Goal: Find specific page/section: Find specific page/section

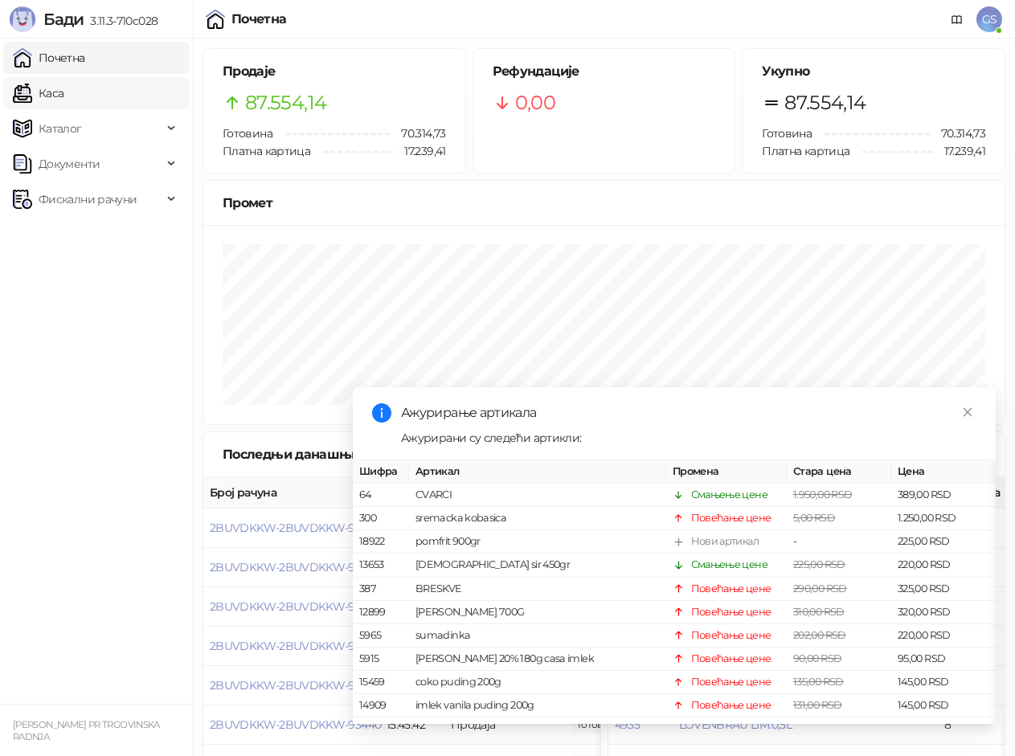
click at [63, 88] on link "Каса" at bounding box center [38, 93] width 51 height 32
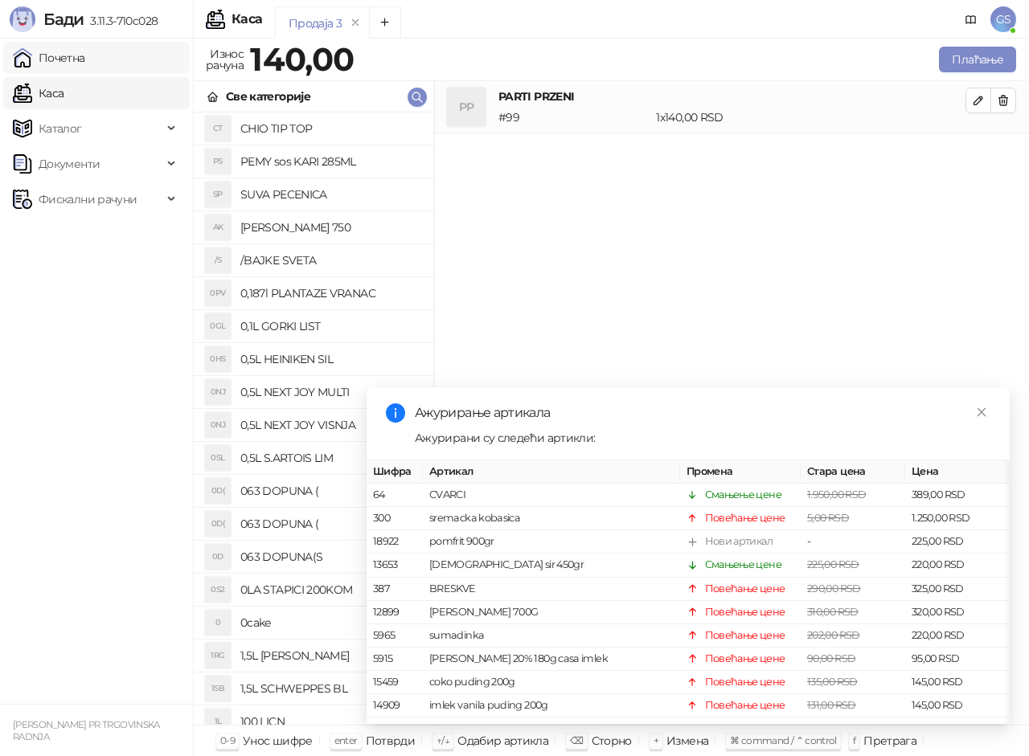
click at [85, 60] on link "Почетна" at bounding box center [49, 58] width 72 height 32
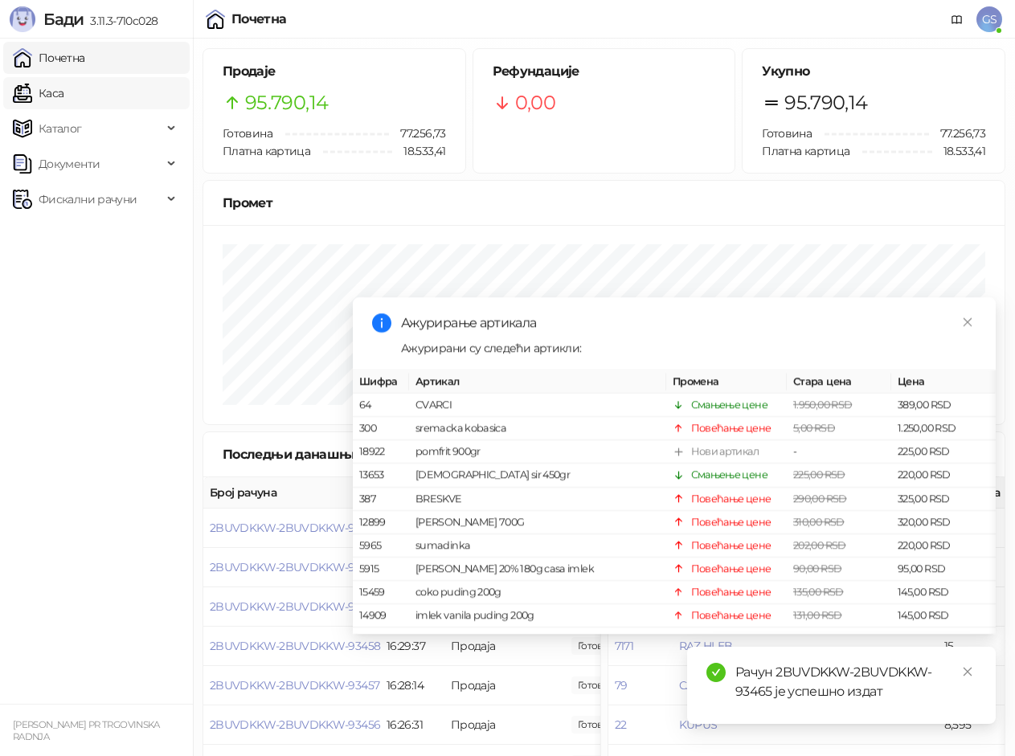
click at [63, 85] on link "Каса" at bounding box center [38, 93] width 51 height 32
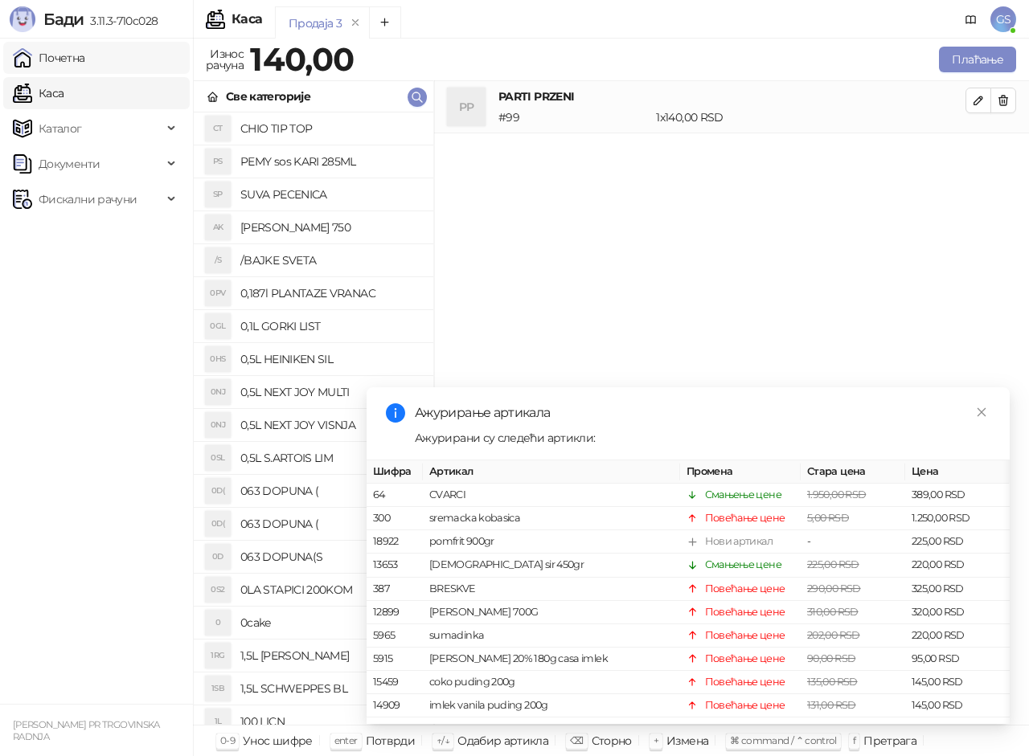
click at [77, 55] on link "Почетна" at bounding box center [49, 58] width 72 height 32
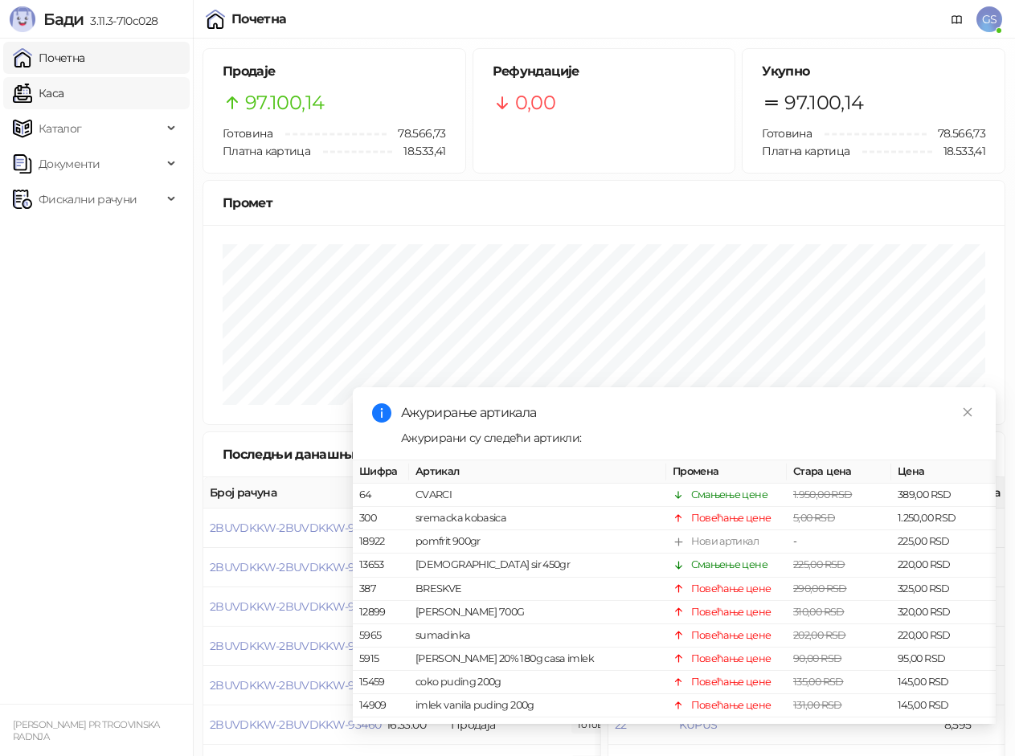
click at [63, 105] on link "Каса" at bounding box center [38, 93] width 51 height 32
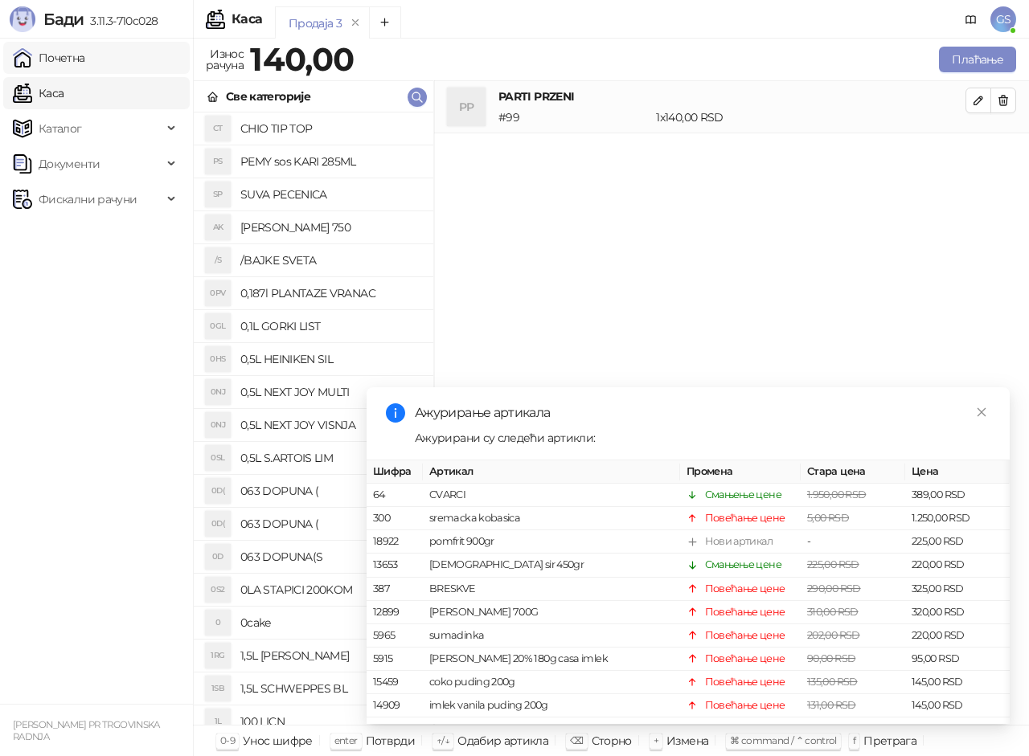
click at [85, 57] on link "Почетна" at bounding box center [49, 58] width 72 height 32
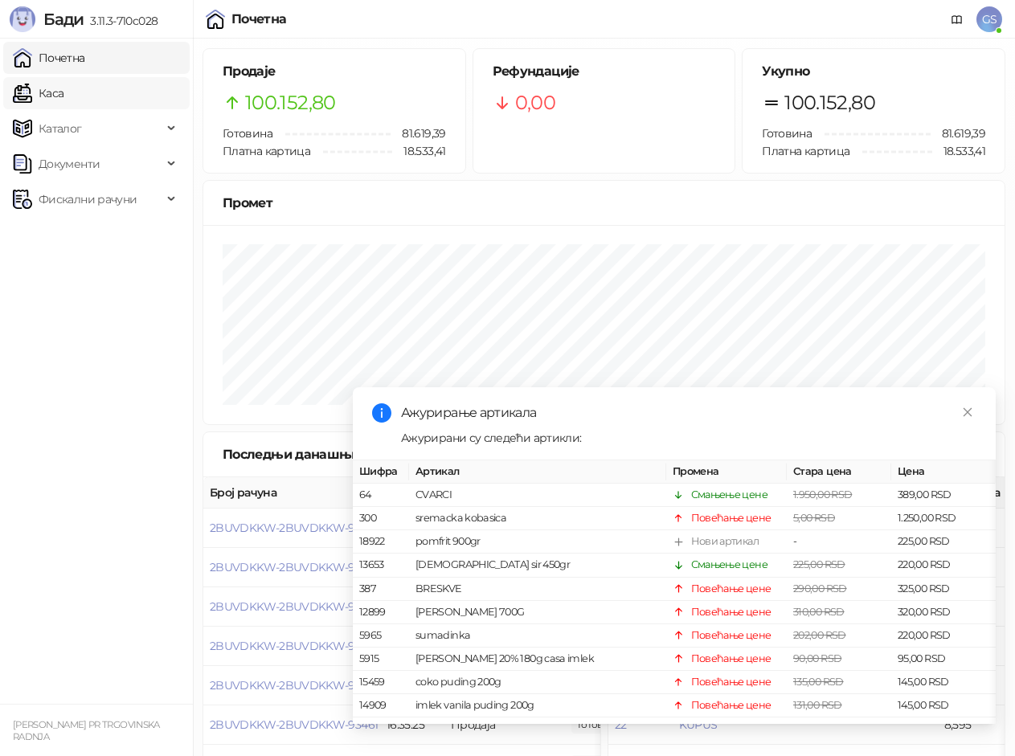
click at [63, 83] on link "Каса" at bounding box center [38, 93] width 51 height 32
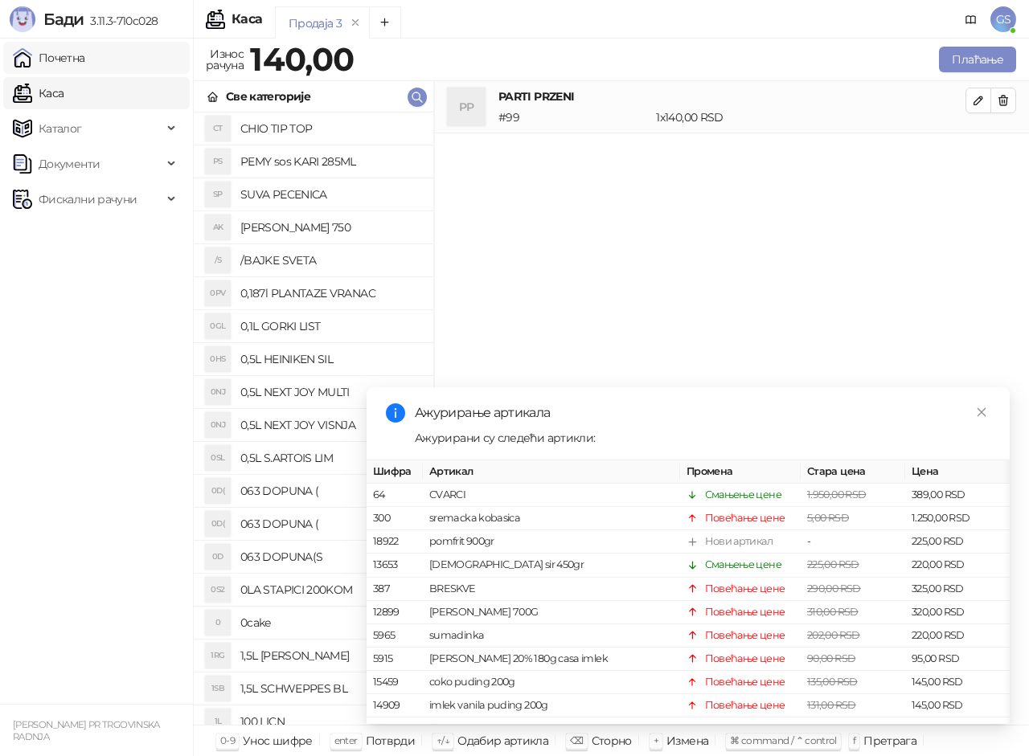
click at [85, 47] on link "Почетна" at bounding box center [49, 58] width 72 height 32
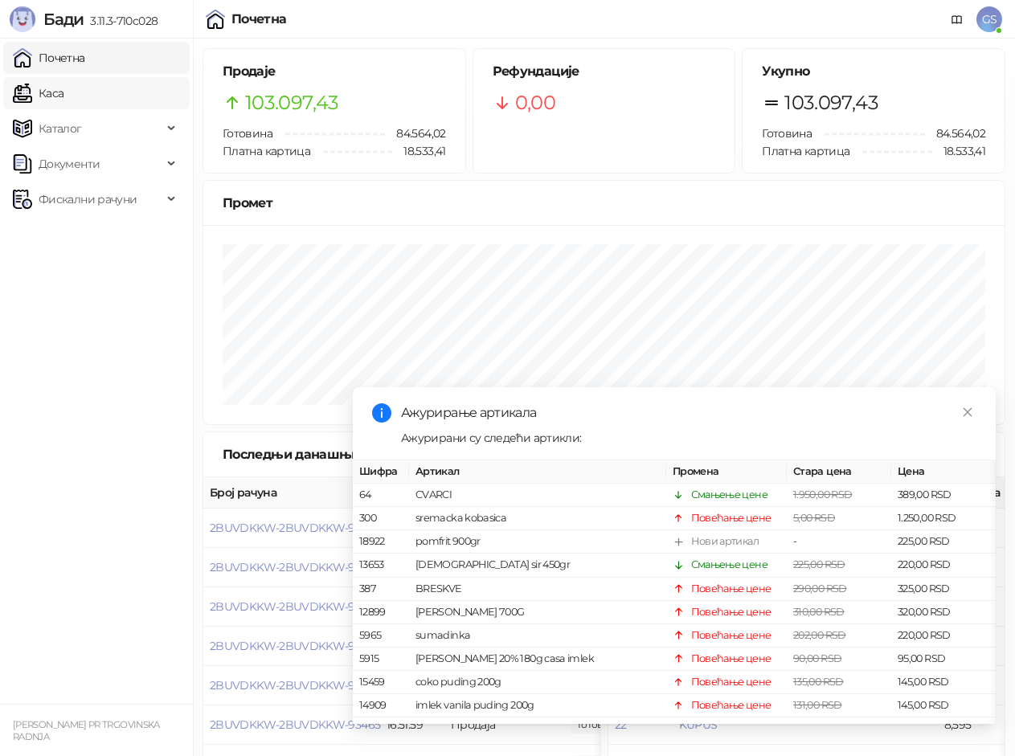
click at [63, 104] on link "Каса" at bounding box center [38, 93] width 51 height 32
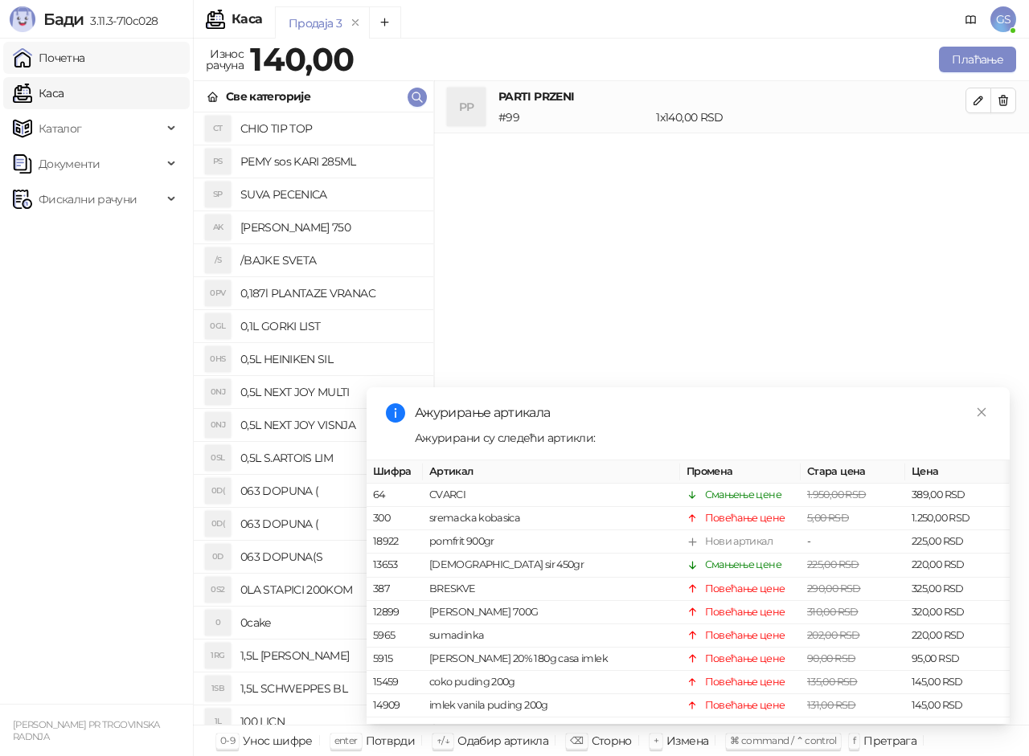
click at [85, 67] on link "Почетна" at bounding box center [49, 58] width 72 height 32
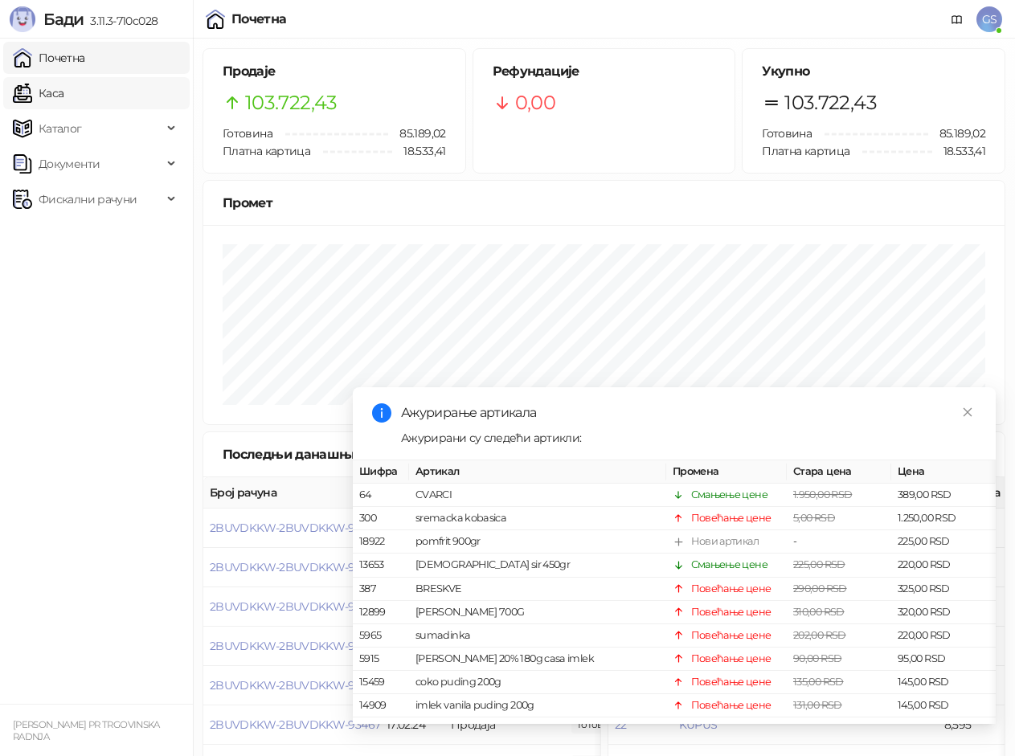
click at [63, 100] on link "Каса" at bounding box center [38, 93] width 51 height 32
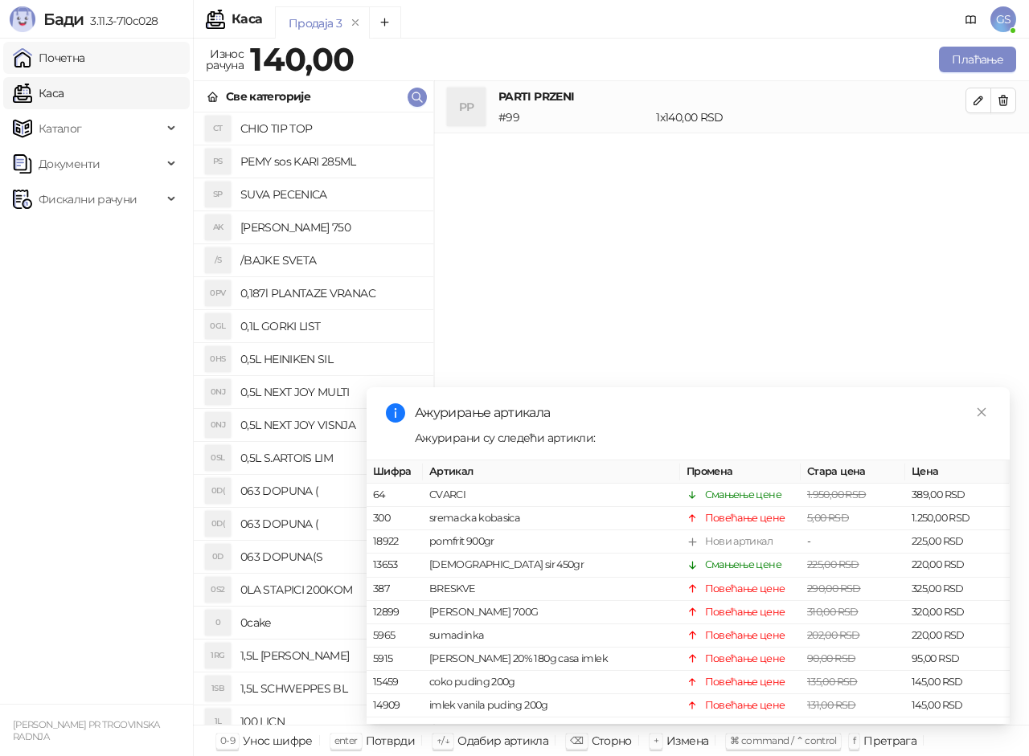
click at [85, 53] on link "Почетна" at bounding box center [49, 58] width 72 height 32
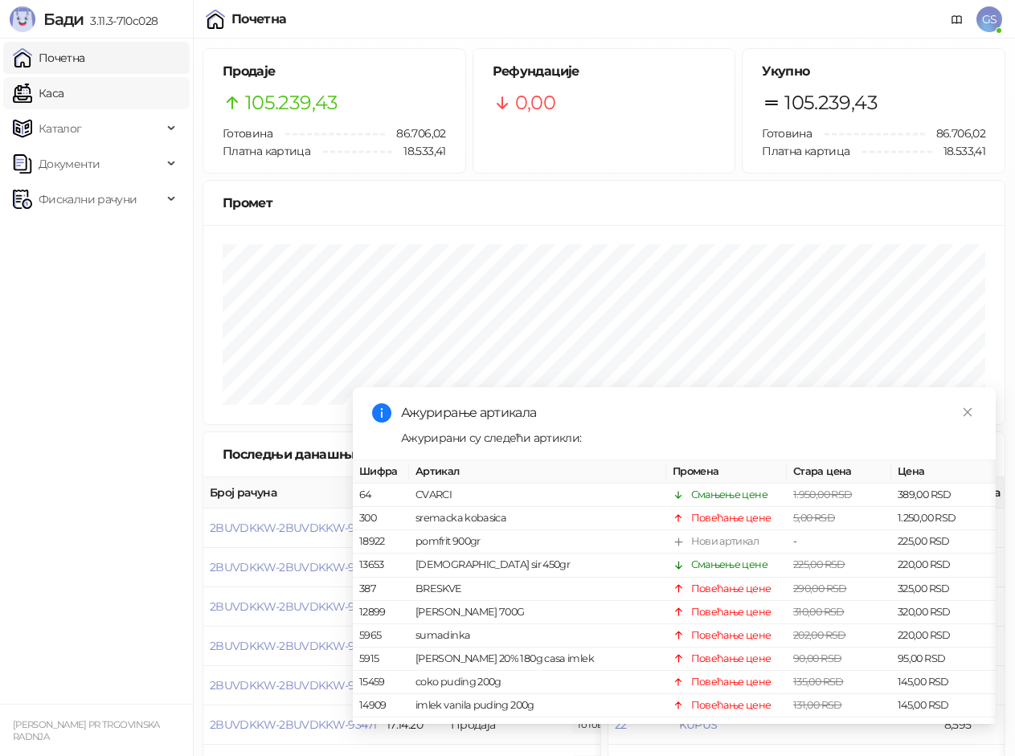
click at [63, 89] on link "Каса" at bounding box center [38, 93] width 51 height 32
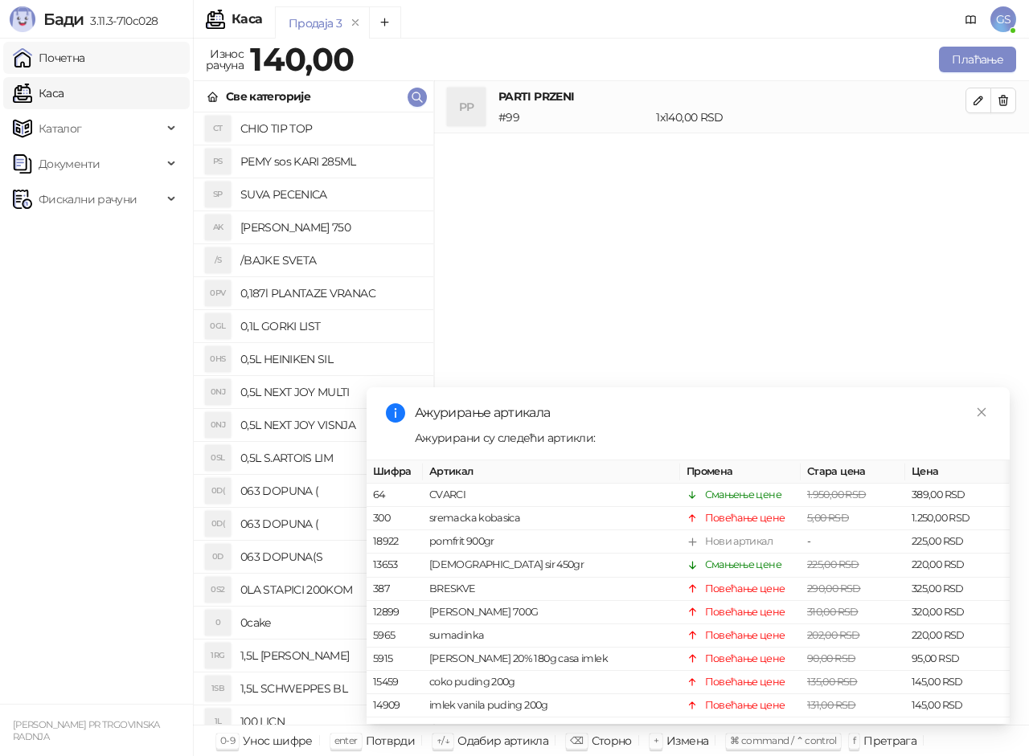
click at [85, 55] on link "Почетна" at bounding box center [49, 58] width 72 height 32
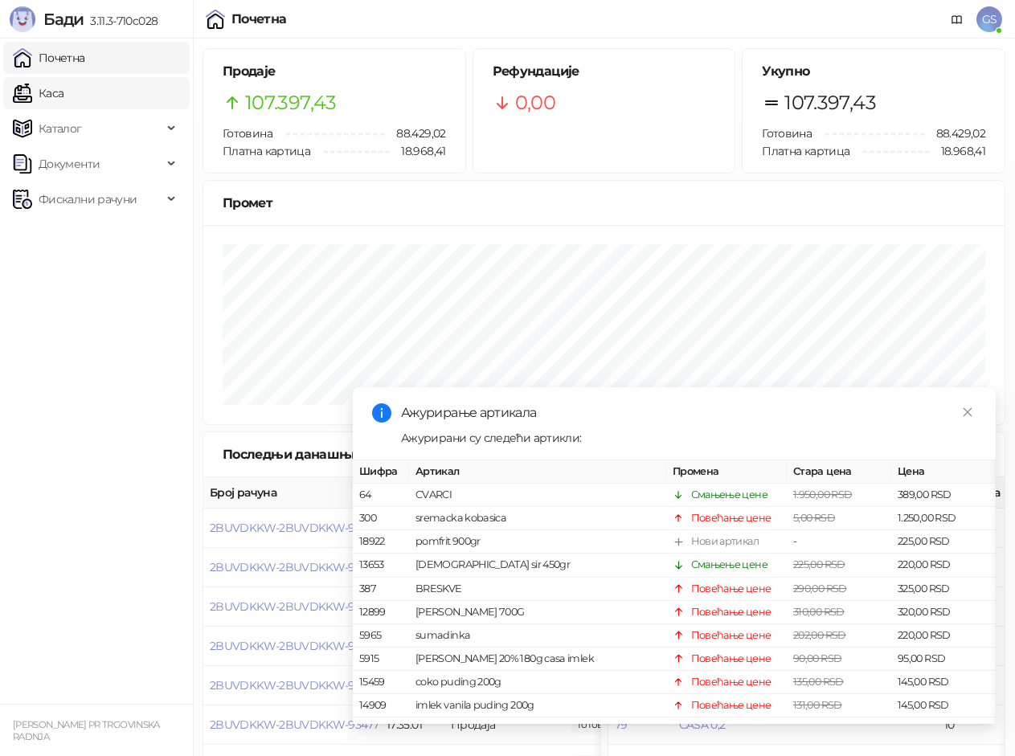
click at [63, 81] on link "Каса" at bounding box center [38, 93] width 51 height 32
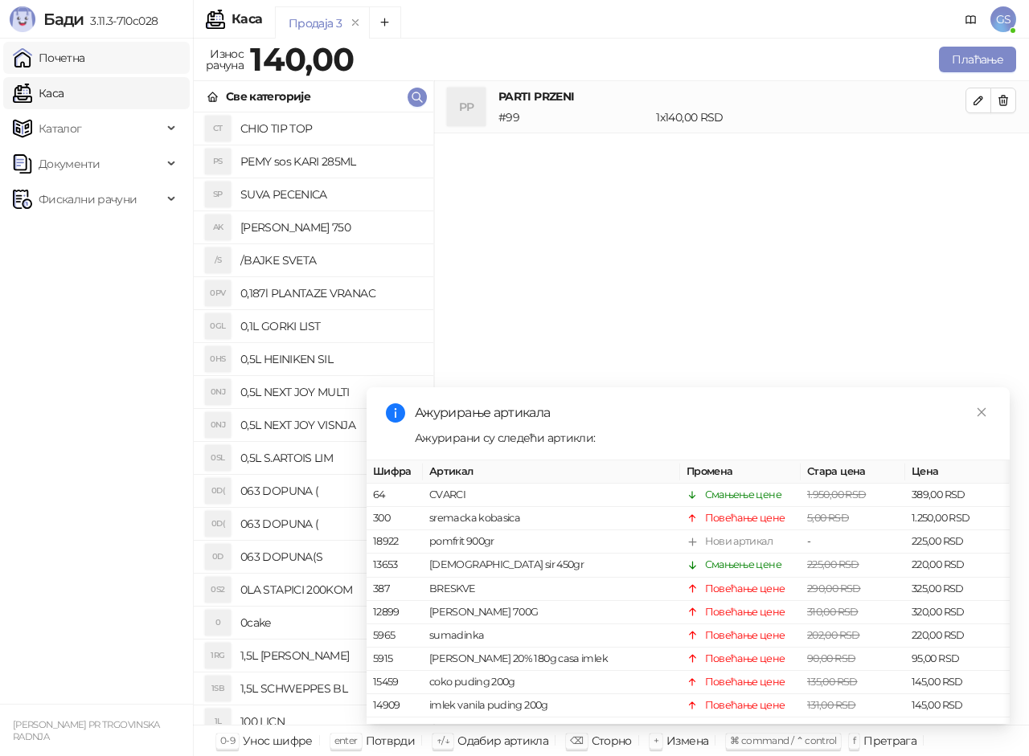
click at [85, 51] on link "Почетна" at bounding box center [49, 58] width 72 height 32
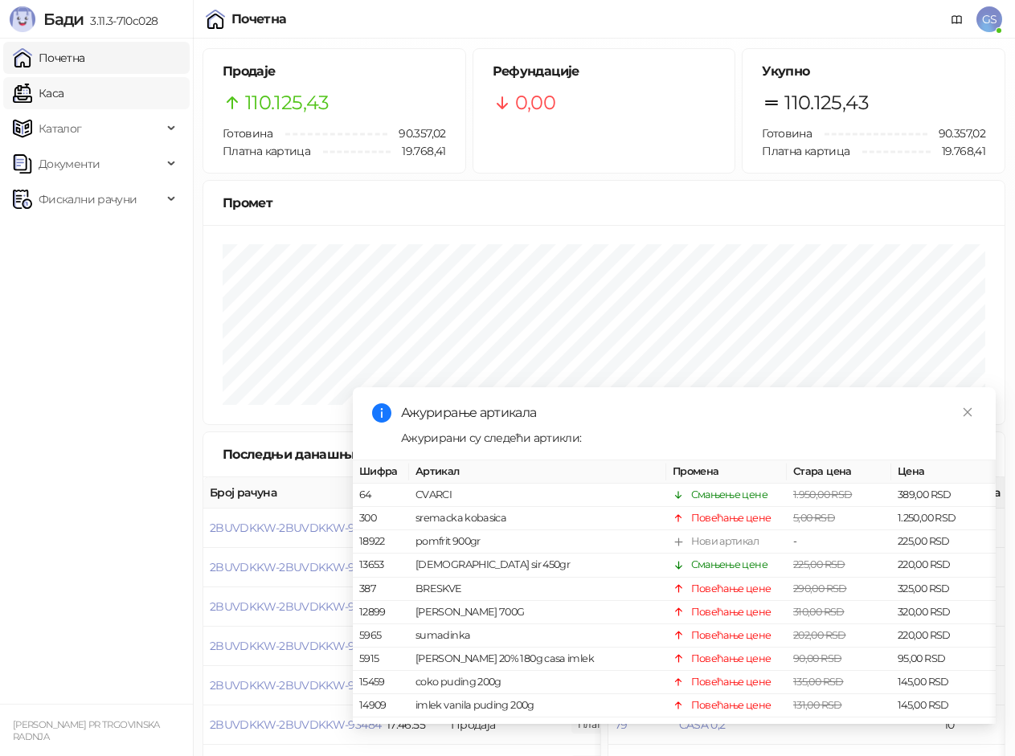
click at [63, 87] on link "Каса" at bounding box center [38, 93] width 51 height 32
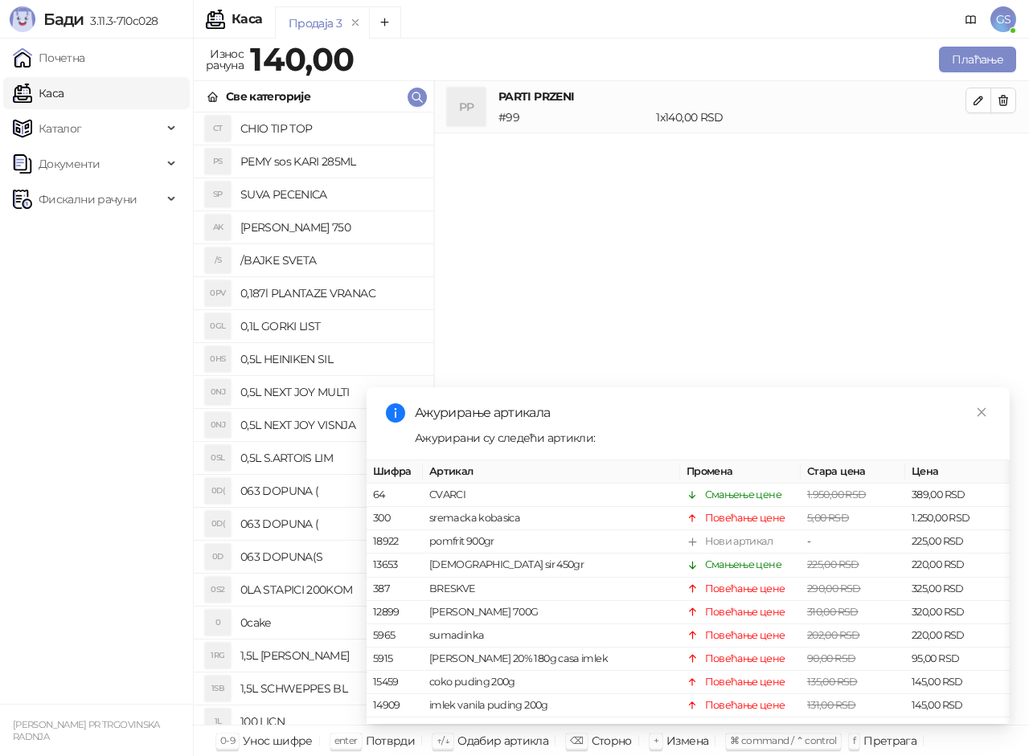
click at [63, 84] on link "Каса" at bounding box center [38, 93] width 51 height 32
click at [78, 57] on link "Почетна" at bounding box center [49, 58] width 72 height 32
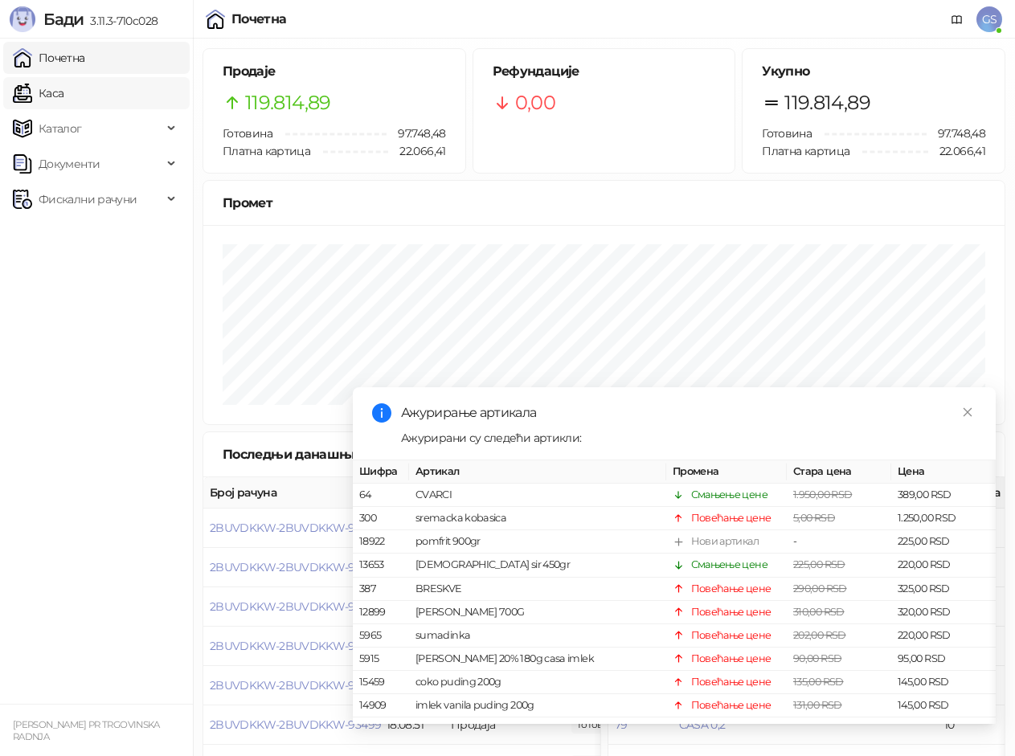
click at [54, 104] on link "Каса" at bounding box center [38, 93] width 51 height 32
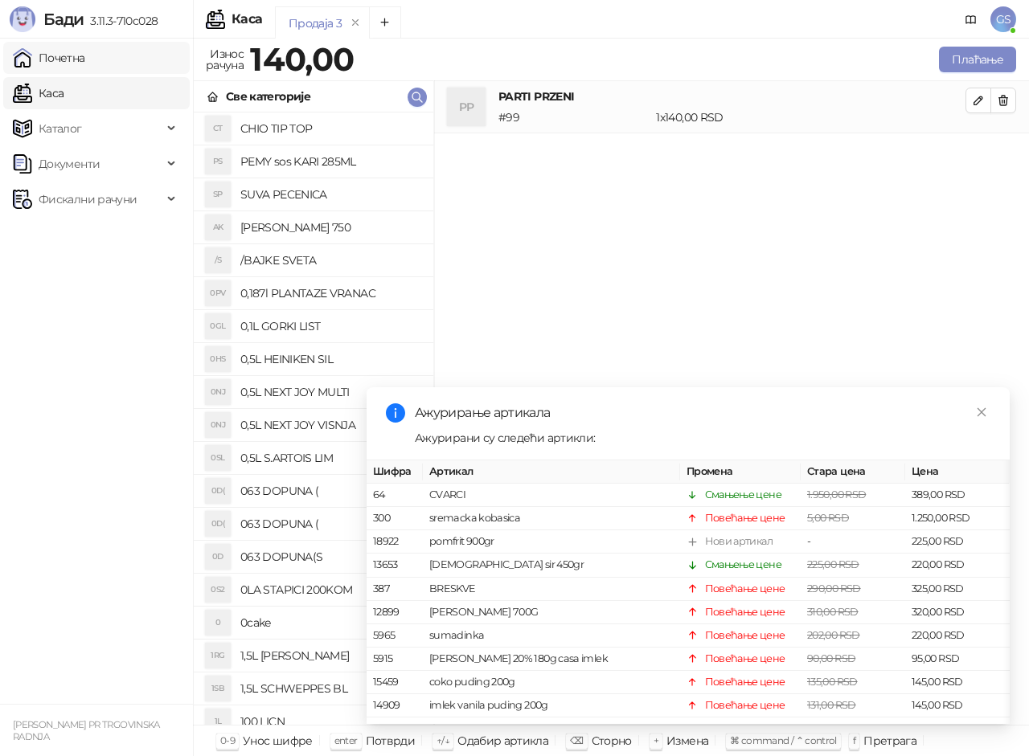
click at [85, 55] on link "Почетна" at bounding box center [49, 58] width 72 height 32
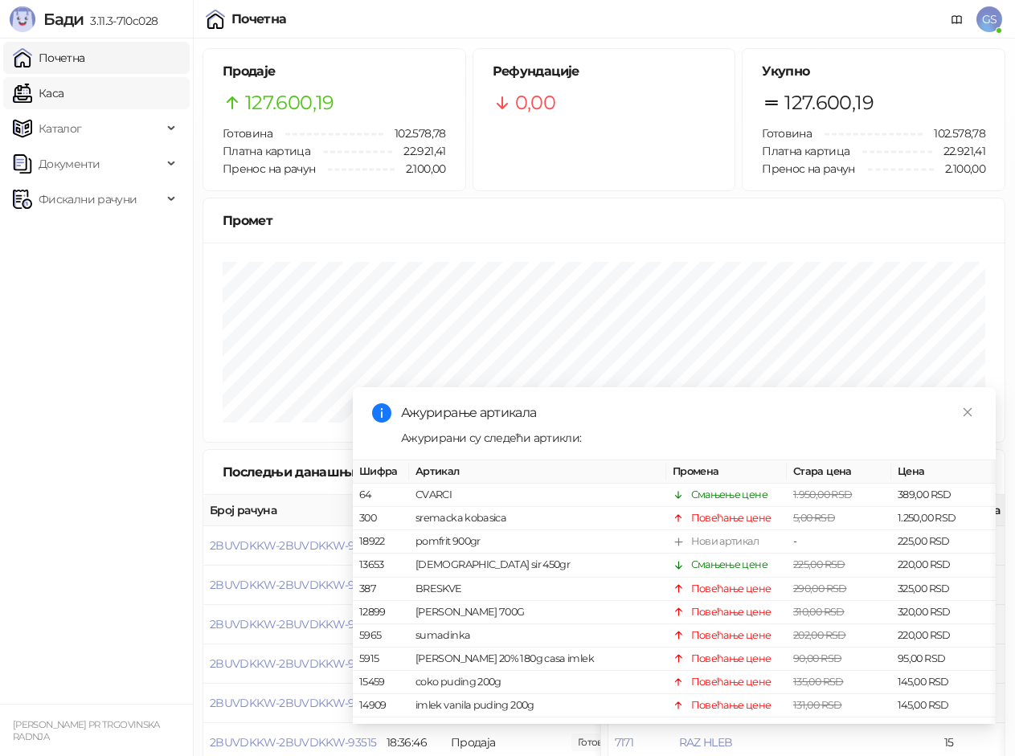
click at [63, 93] on link "Каса" at bounding box center [38, 93] width 51 height 32
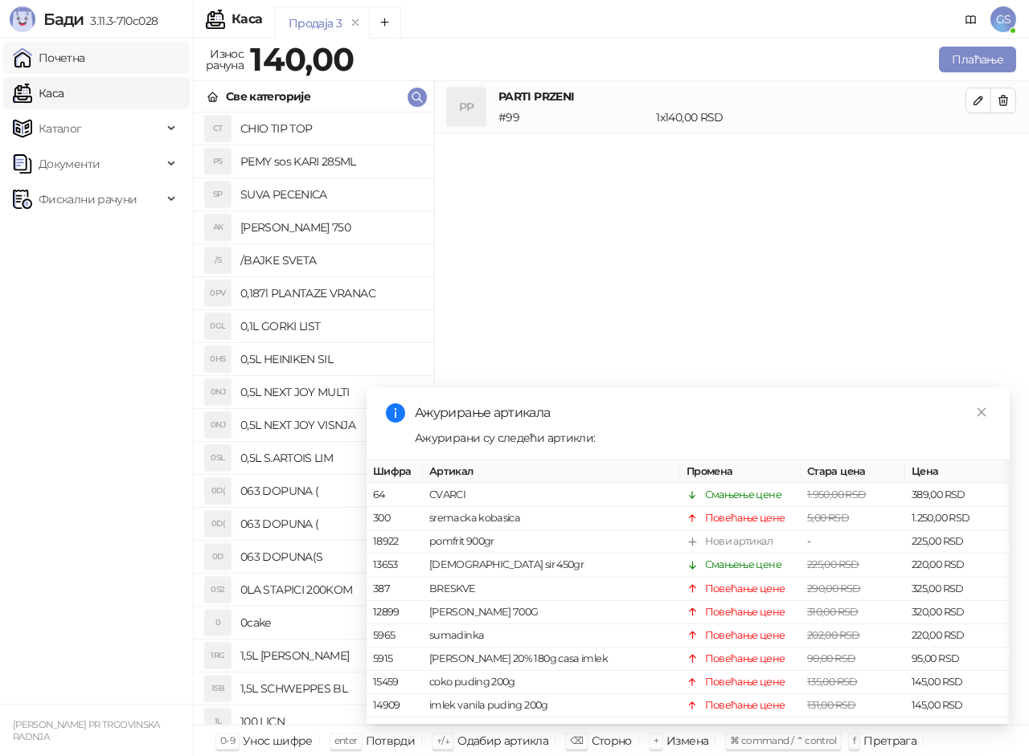
click at [85, 58] on link "Почетна" at bounding box center [49, 58] width 72 height 32
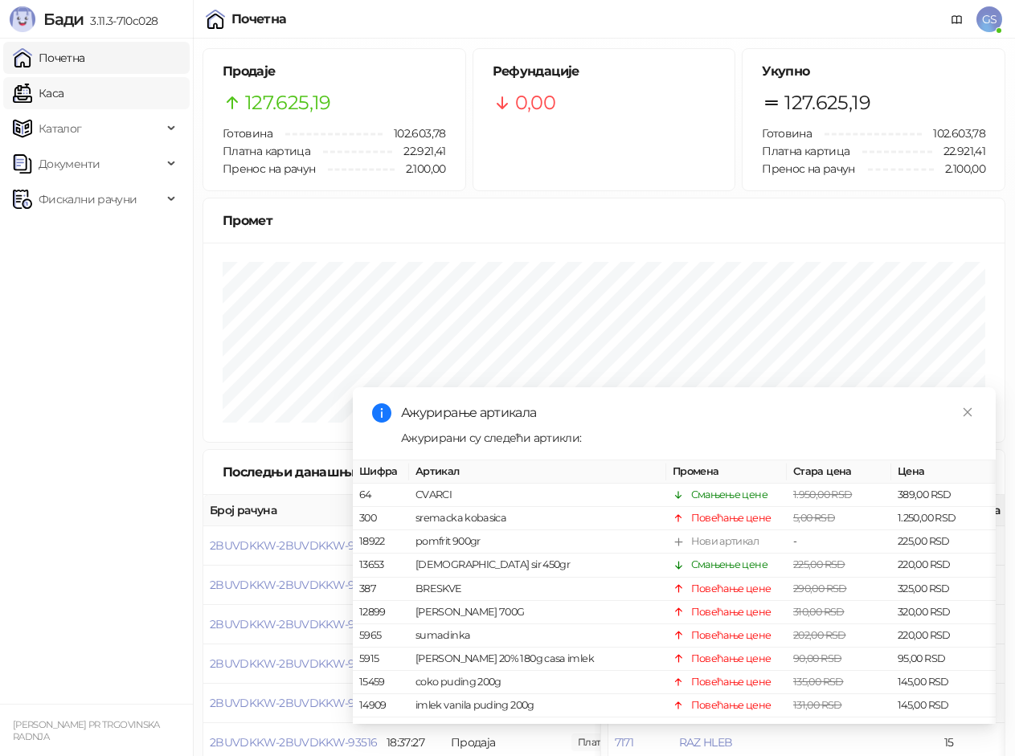
click at [63, 84] on link "Каса" at bounding box center [38, 93] width 51 height 32
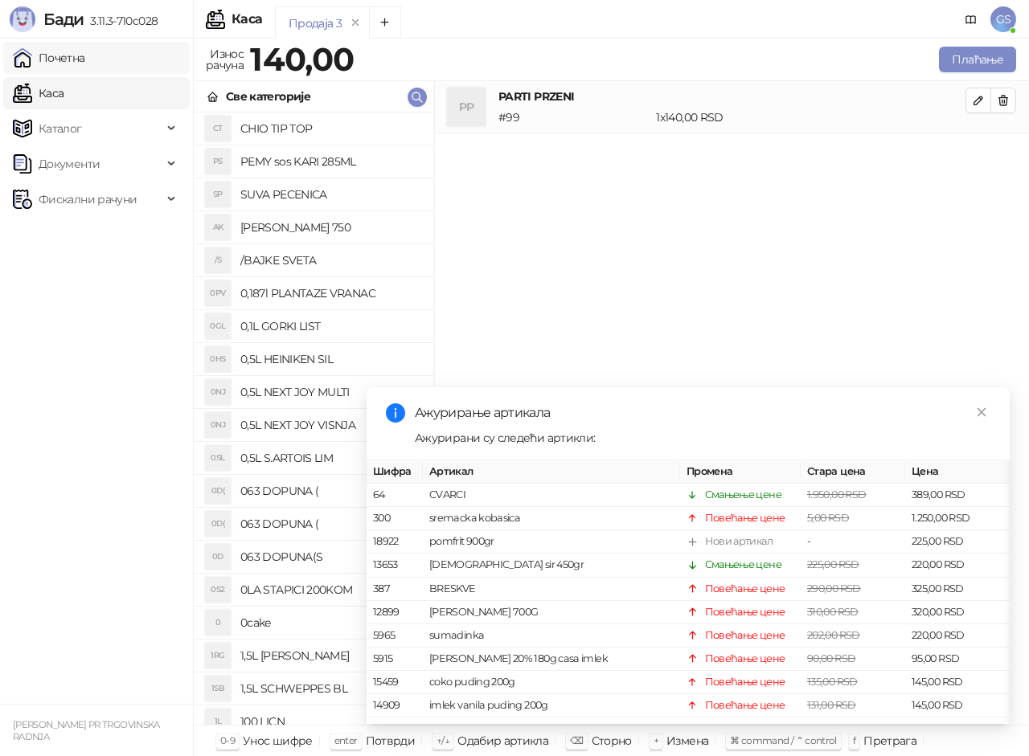
click at [79, 62] on link "Почетна" at bounding box center [49, 58] width 72 height 32
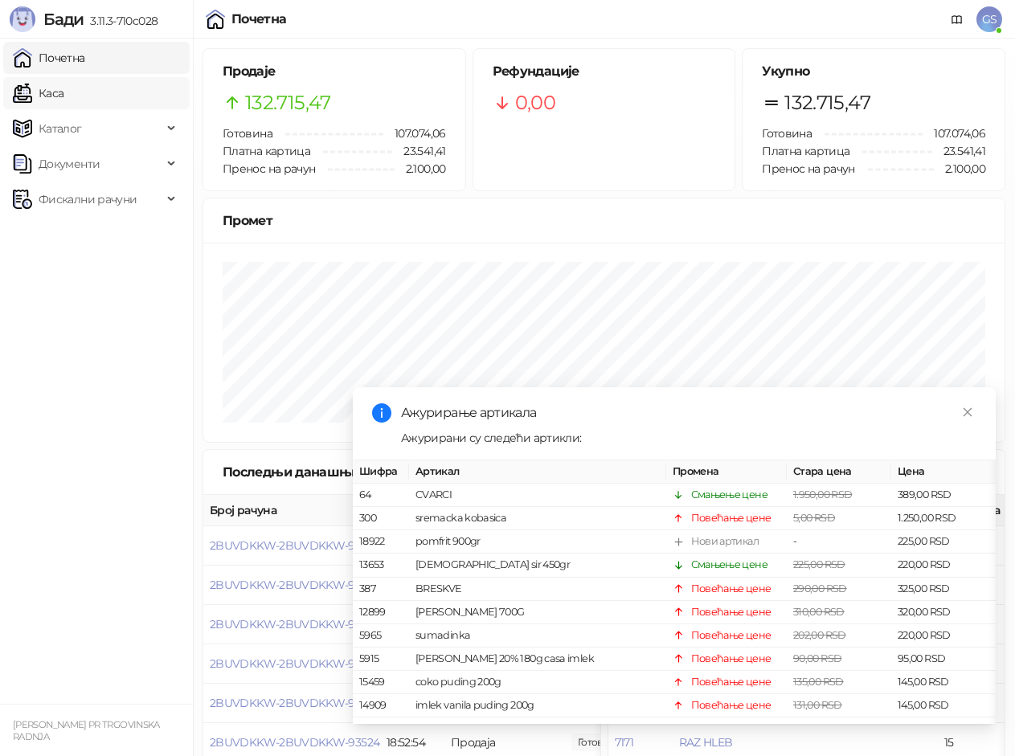
click at [63, 87] on link "Каса" at bounding box center [38, 93] width 51 height 32
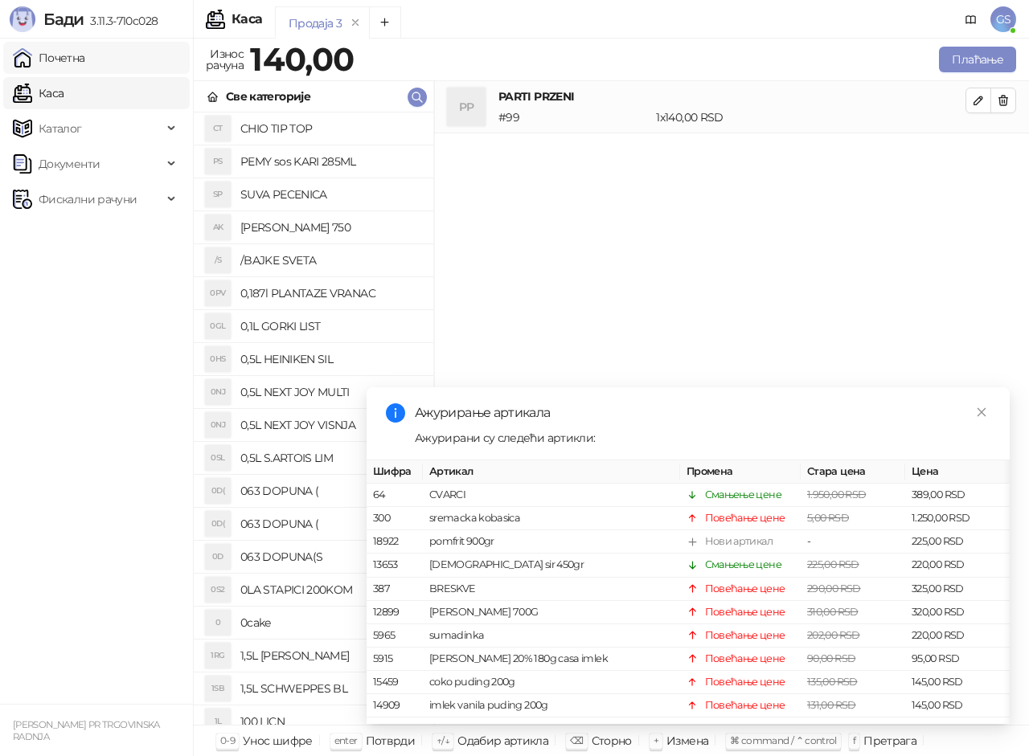
click at [85, 59] on link "Почетна" at bounding box center [49, 58] width 72 height 32
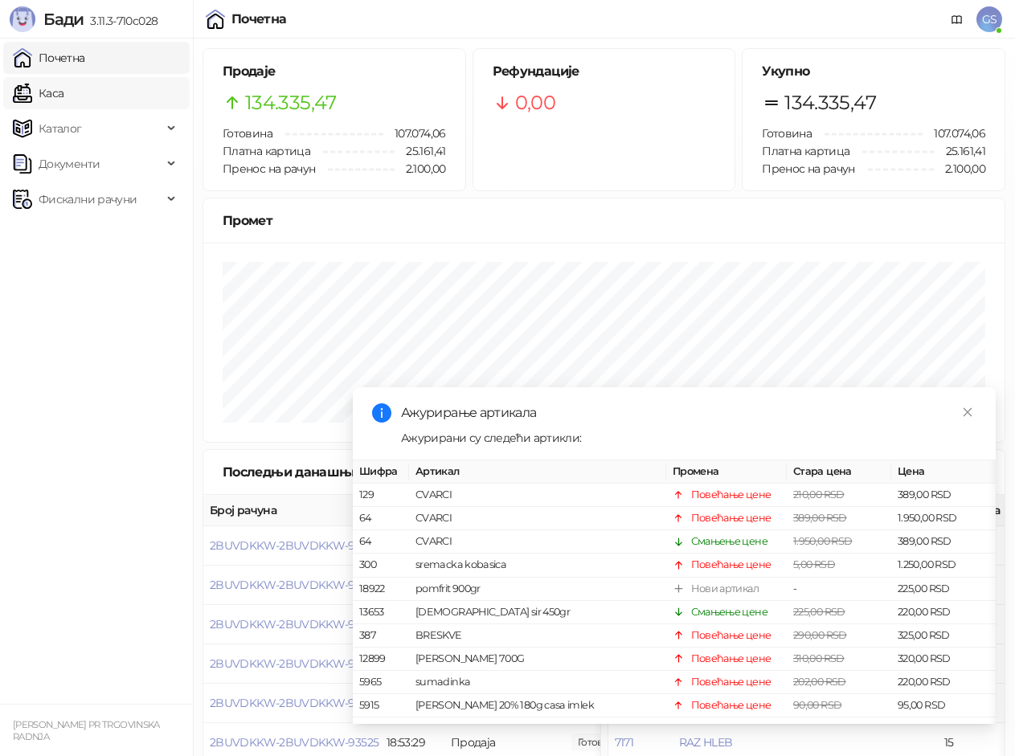
click at [63, 96] on link "Каса" at bounding box center [38, 93] width 51 height 32
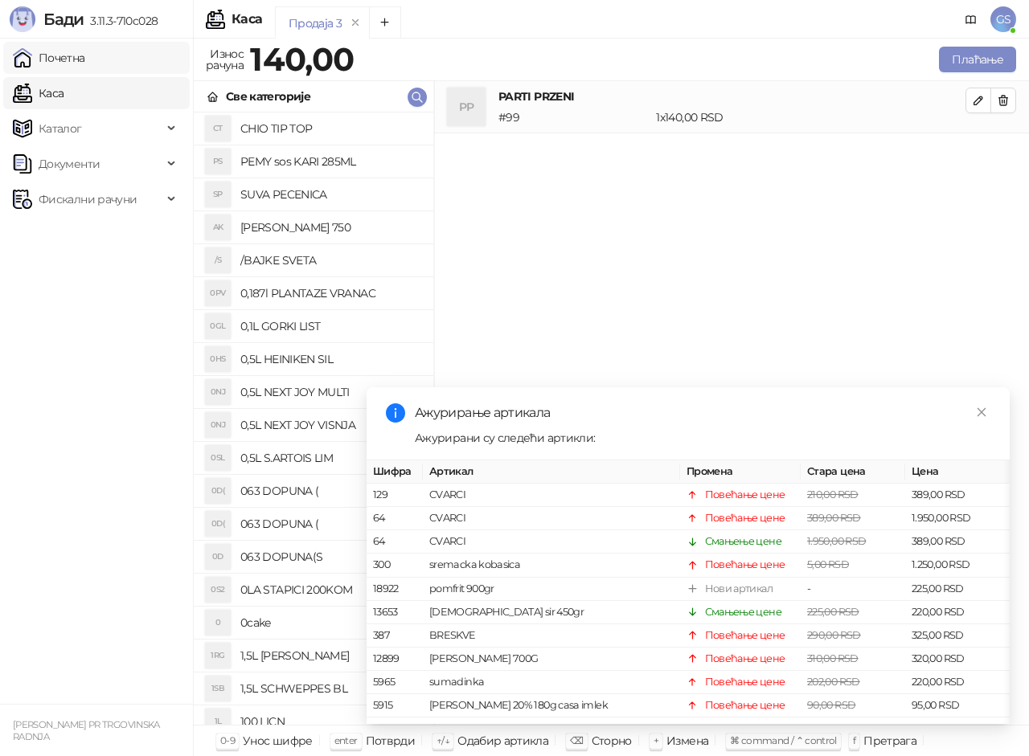
drag, startPoint x: 111, startPoint y: 67, endPoint x: 111, endPoint y: 77, distance: 10.4
click at [85, 68] on link "Почетна" at bounding box center [49, 58] width 72 height 32
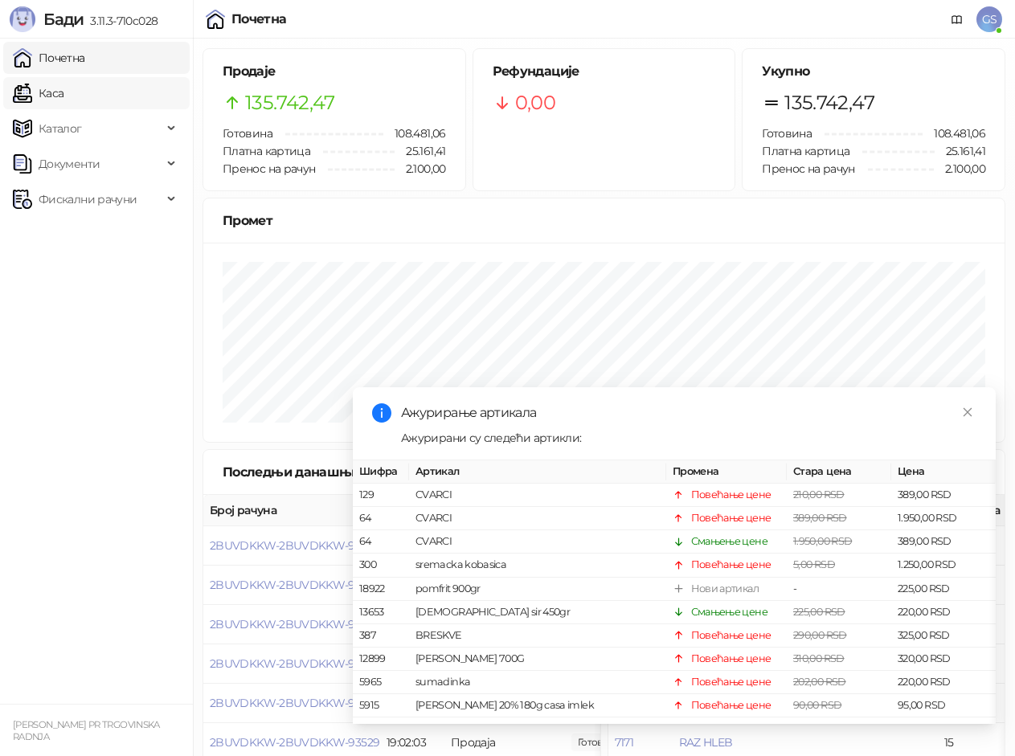
click at [63, 104] on link "Каса" at bounding box center [38, 93] width 51 height 32
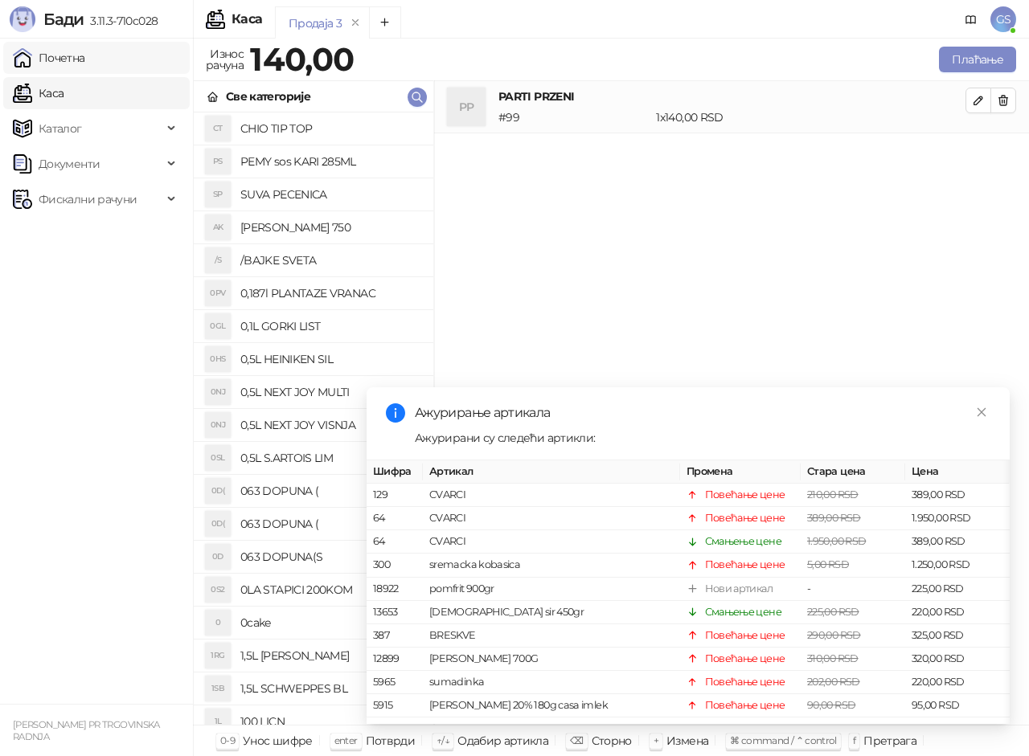
click at [85, 53] on link "Почетна" at bounding box center [49, 58] width 72 height 32
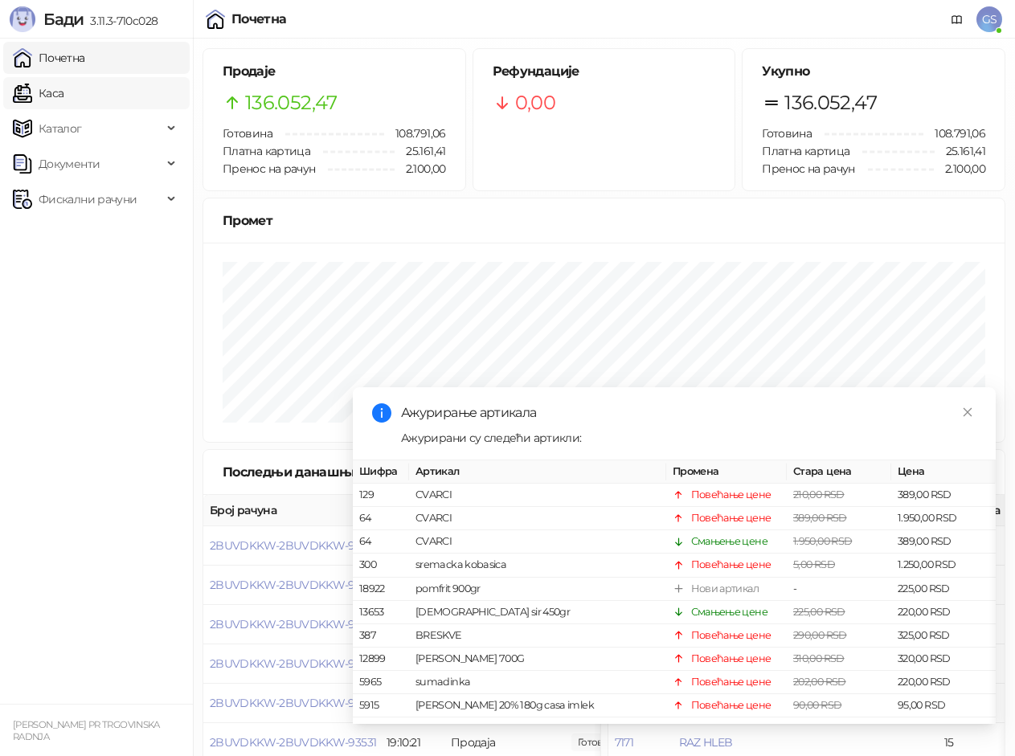
click at [50, 100] on link "Каса" at bounding box center [38, 93] width 51 height 32
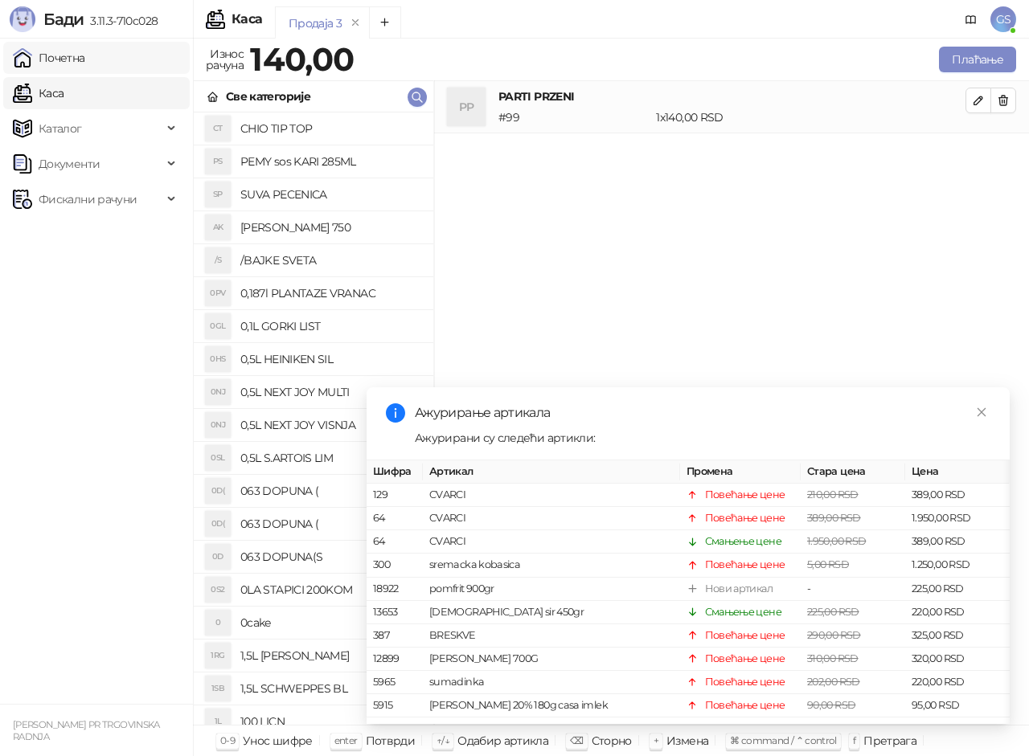
click at [67, 52] on link "Почетна" at bounding box center [49, 58] width 72 height 32
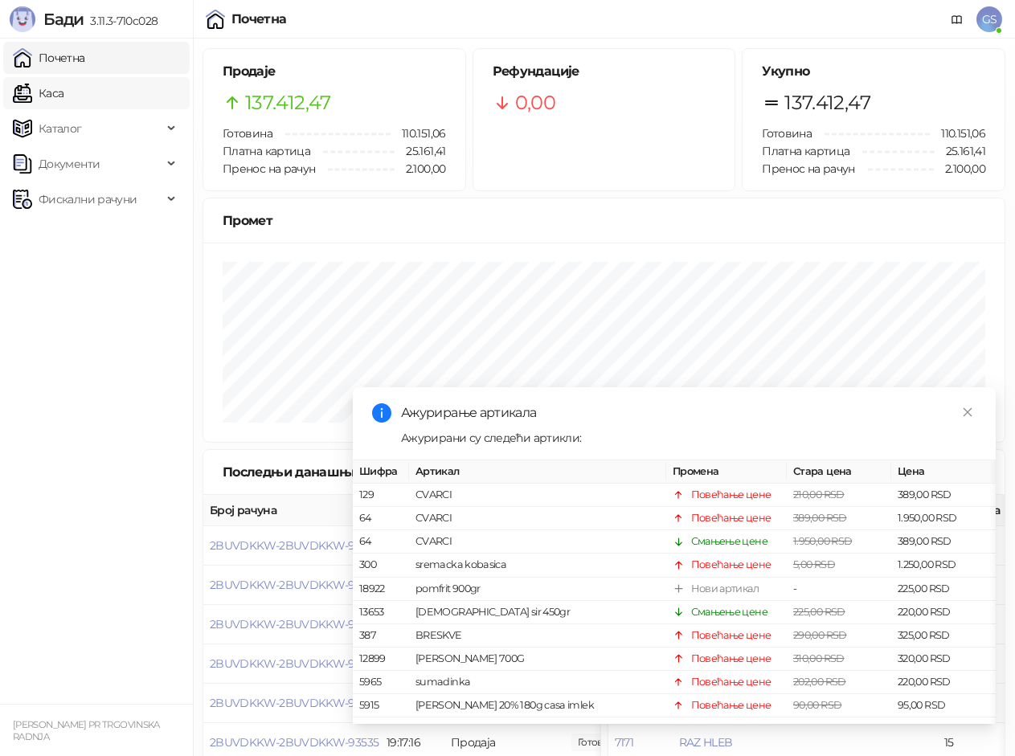
click at [63, 97] on link "Каса" at bounding box center [38, 93] width 51 height 32
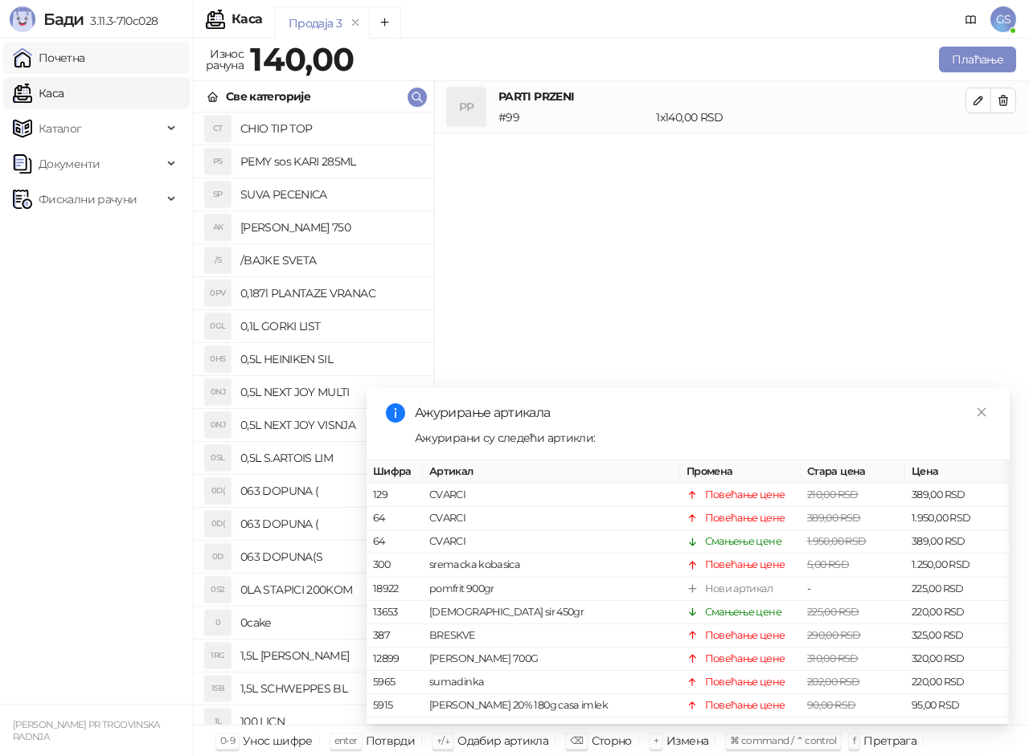
click at [85, 51] on link "Почетна" at bounding box center [49, 58] width 72 height 32
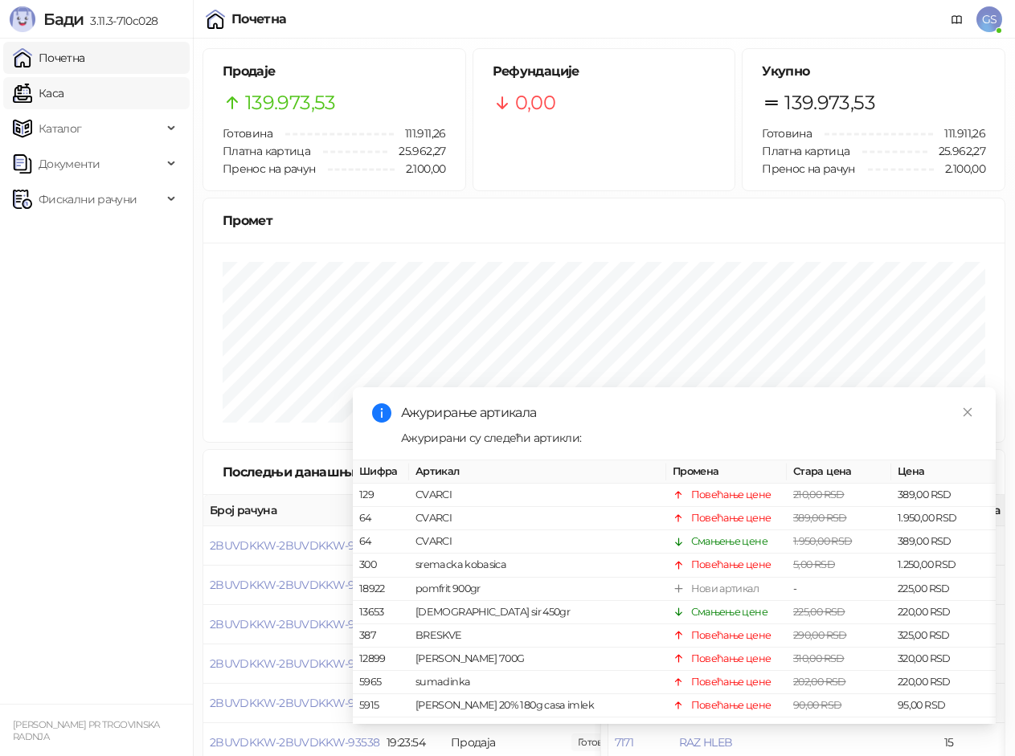
click at [63, 108] on link "Каса" at bounding box center [38, 93] width 51 height 32
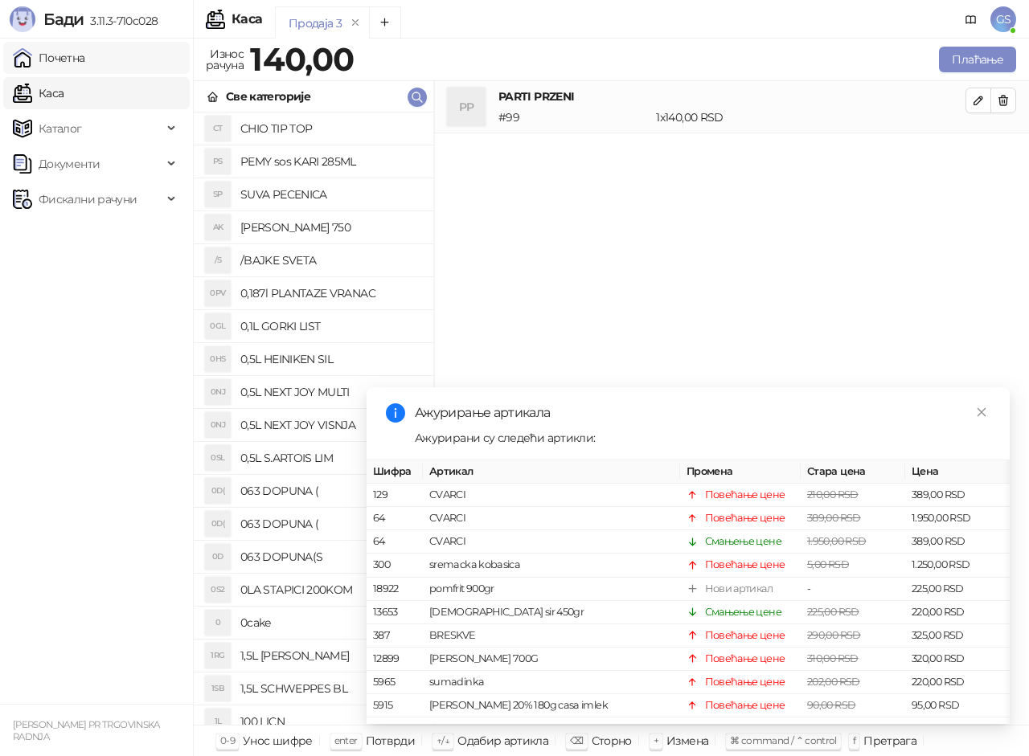
click at [77, 63] on link "Почетна" at bounding box center [49, 58] width 72 height 32
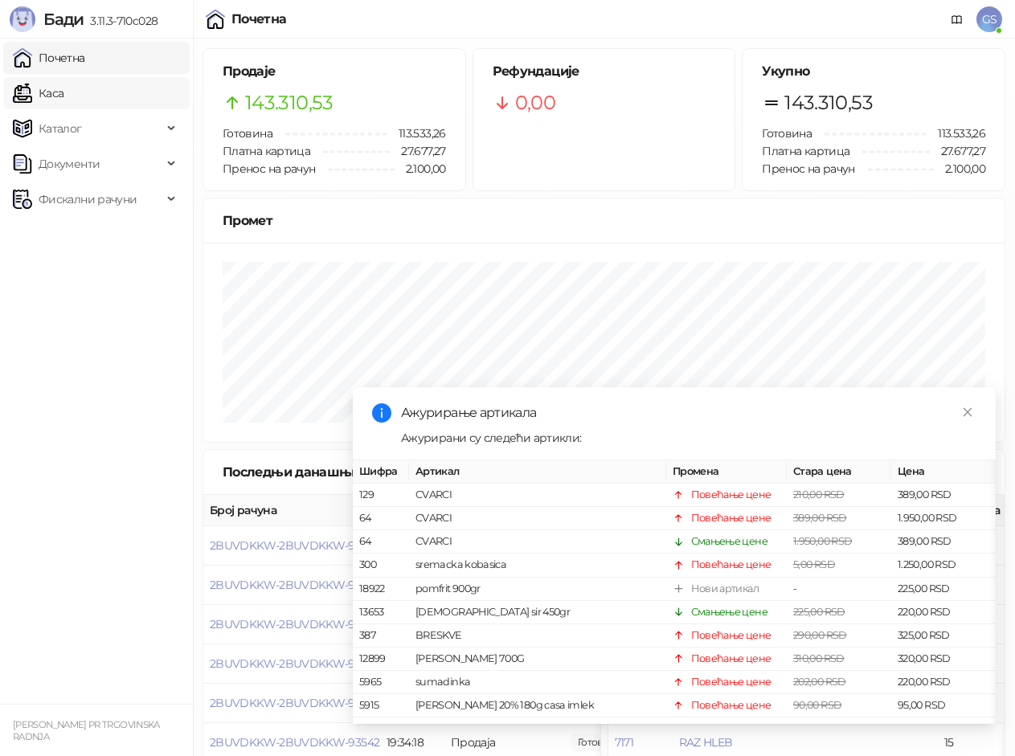
click at [63, 96] on link "Каса" at bounding box center [38, 93] width 51 height 32
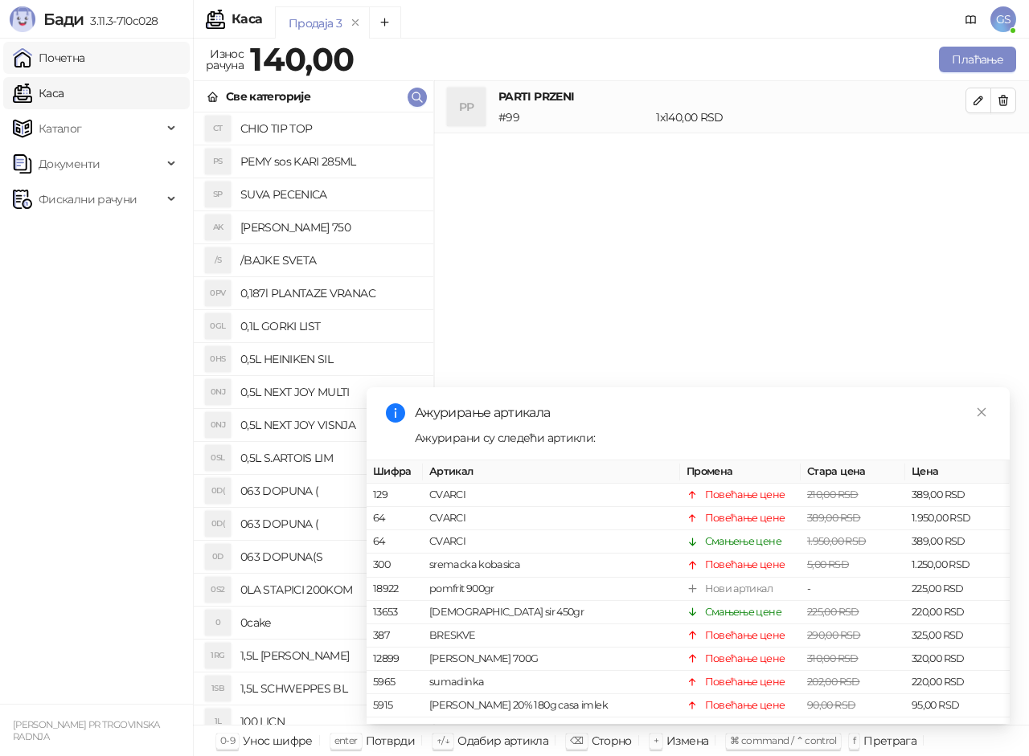
click at [85, 54] on link "Почетна" at bounding box center [49, 58] width 72 height 32
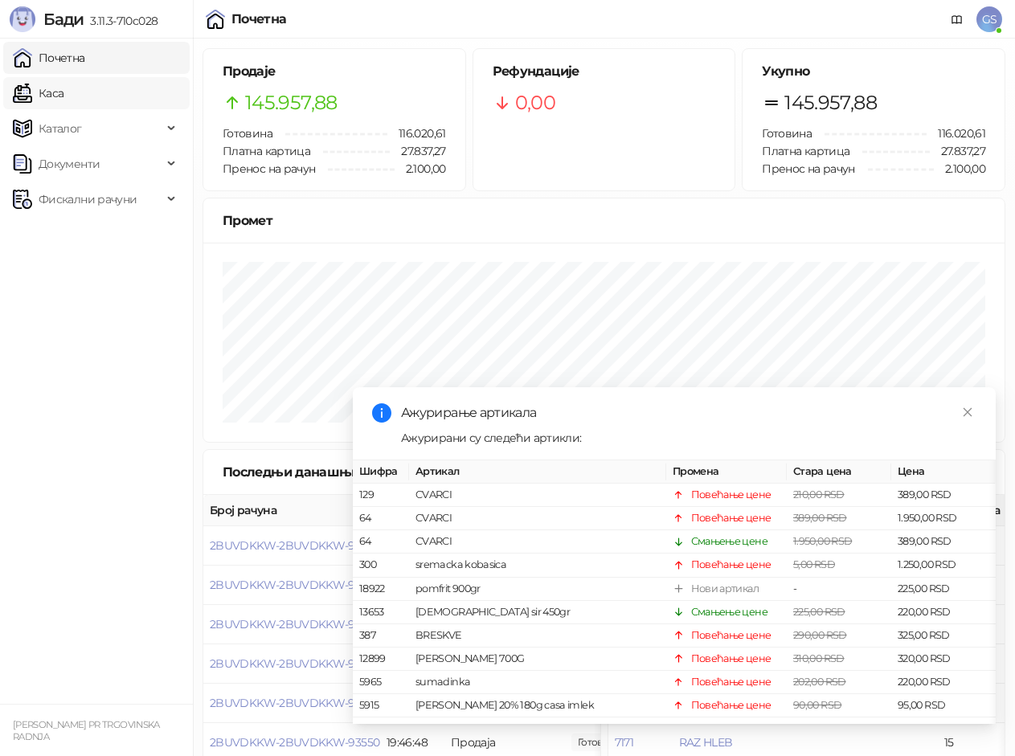
click at [41, 88] on link "Каса" at bounding box center [38, 93] width 51 height 32
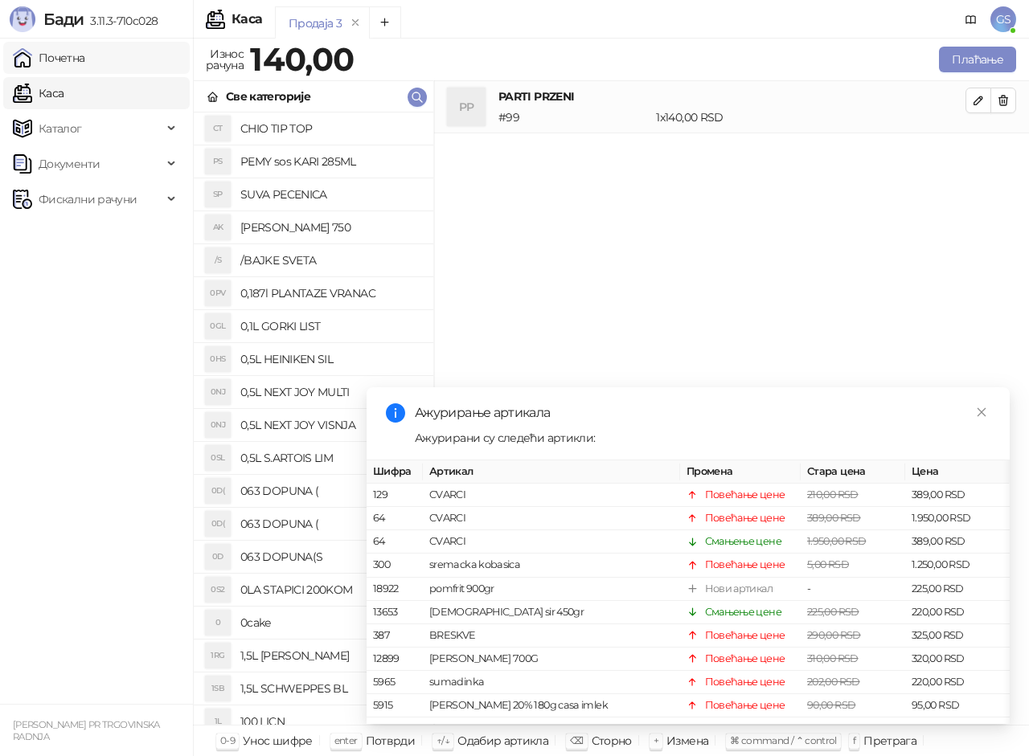
click at [85, 48] on link "Почетна" at bounding box center [49, 58] width 72 height 32
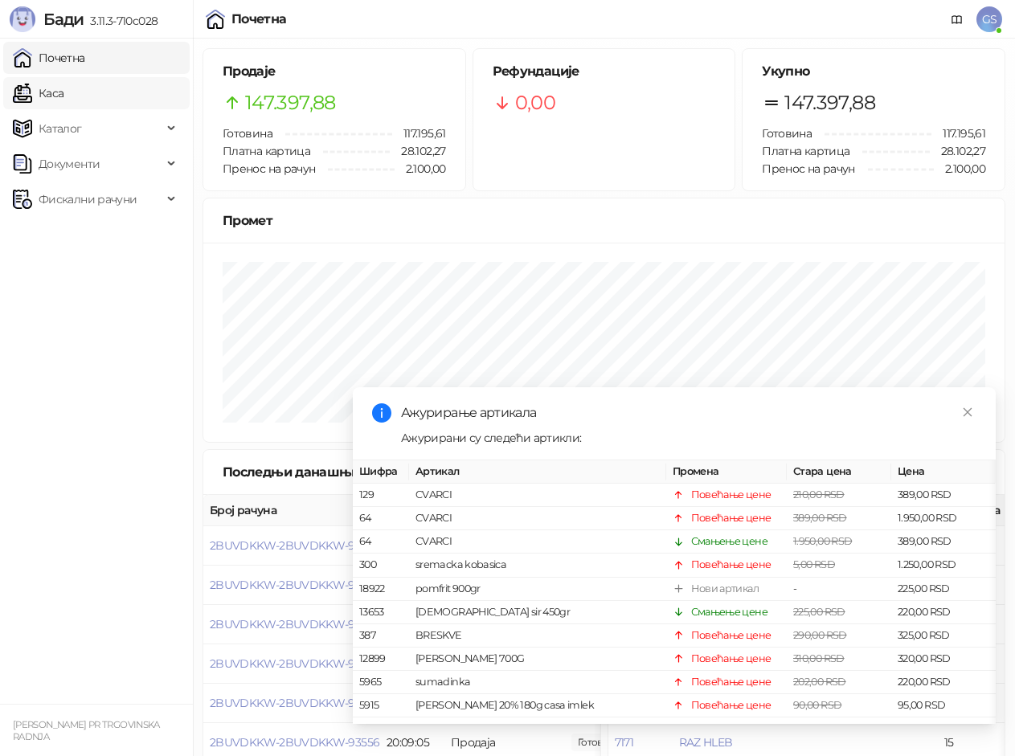
click at [63, 91] on link "Каса" at bounding box center [38, 93] width 51 height 32
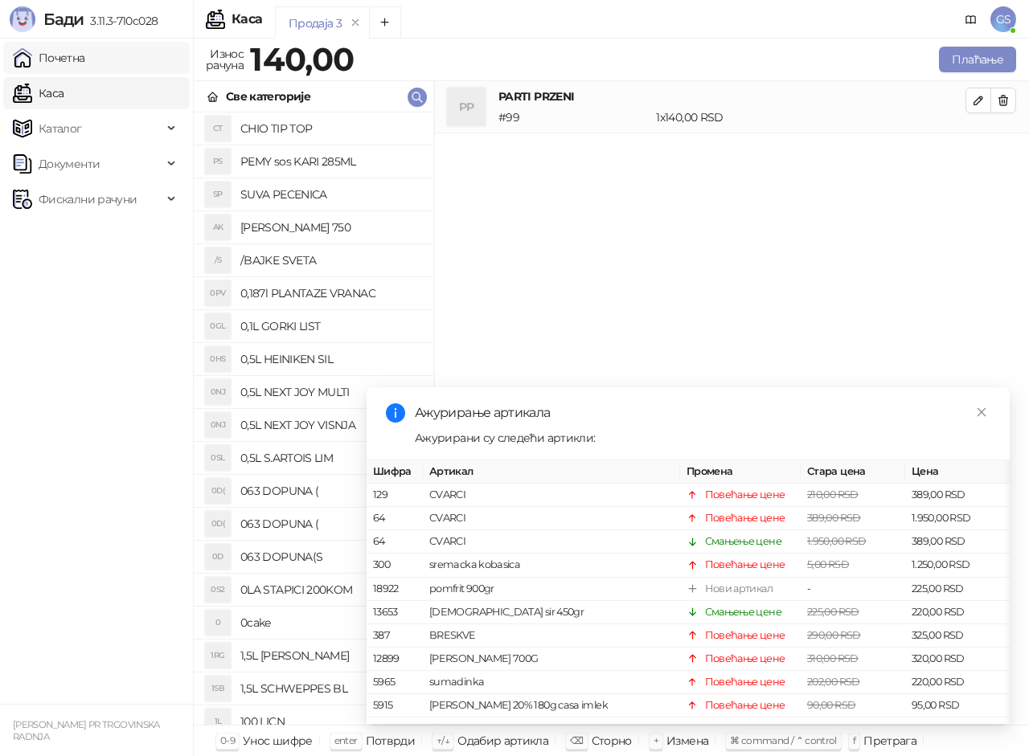
click at [85, 54] on link "Почетна" at bounding box center [49, 58] width 72 height 32
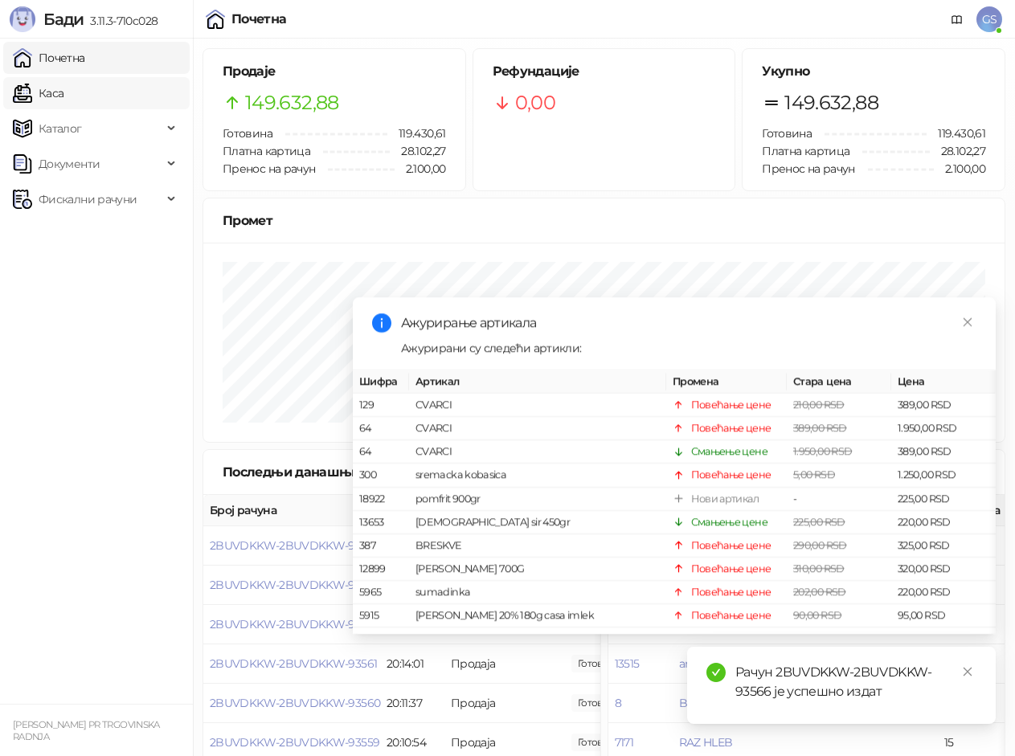
click at [63, 89] on link "Каса" at bounding box center [38, 93] width 51 height 32
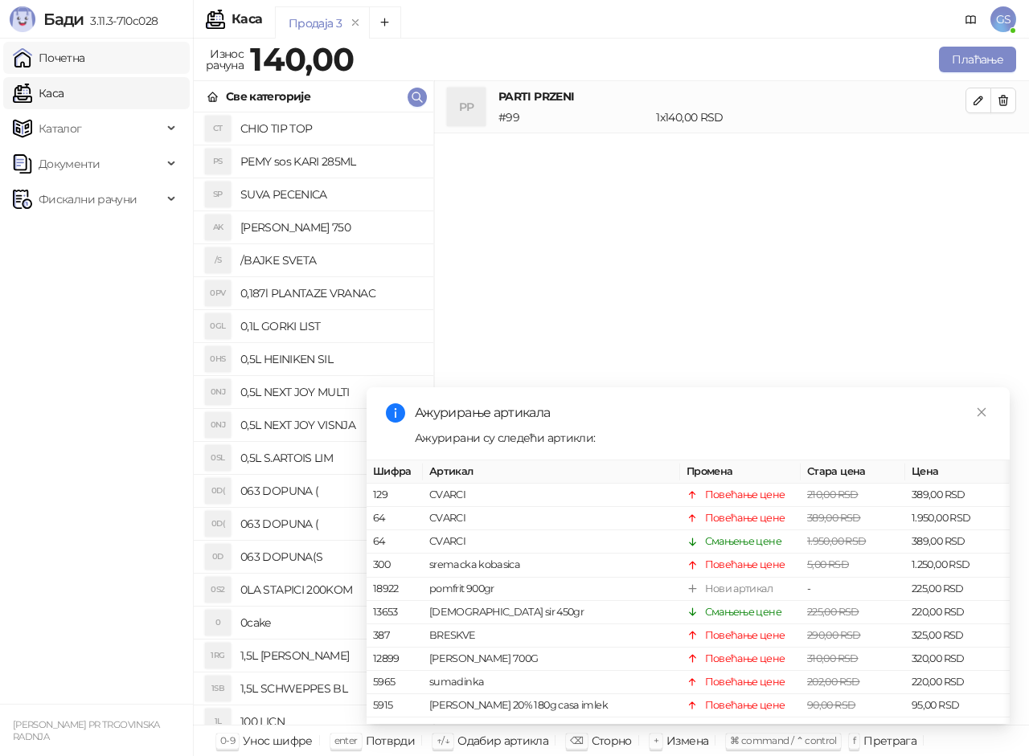
click at [85, 55] on link "Почетна" at bounding box center [49, 58] width 72 height 32
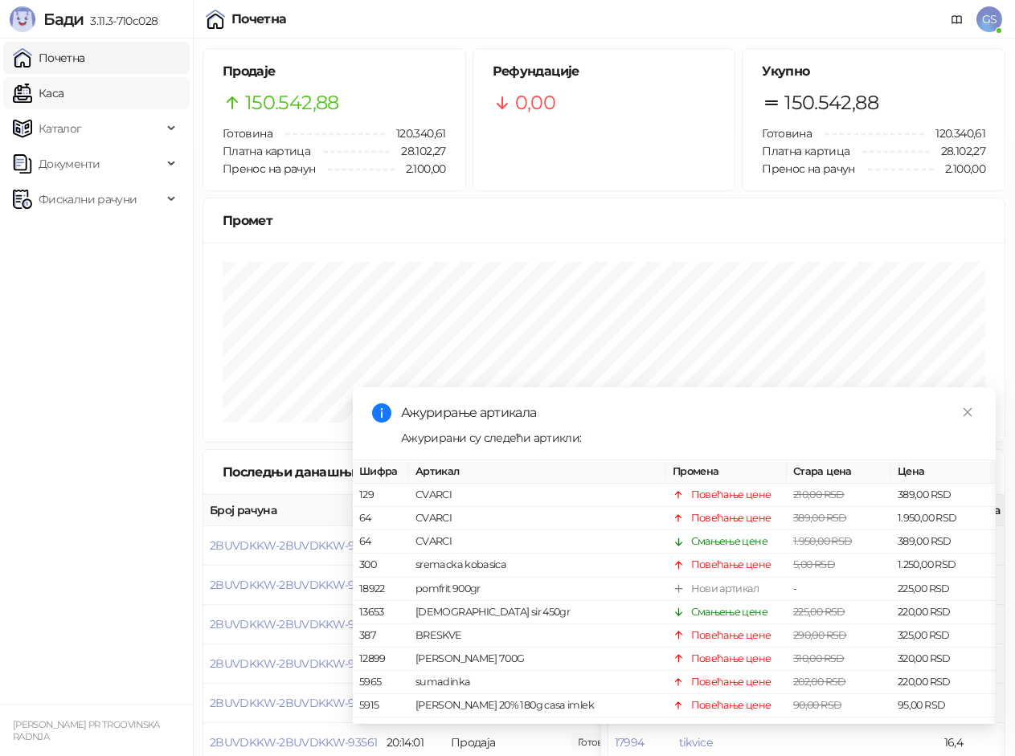
click at [63, 93] on link "Каса" at bounding box center [38, 93] width 51 height 32
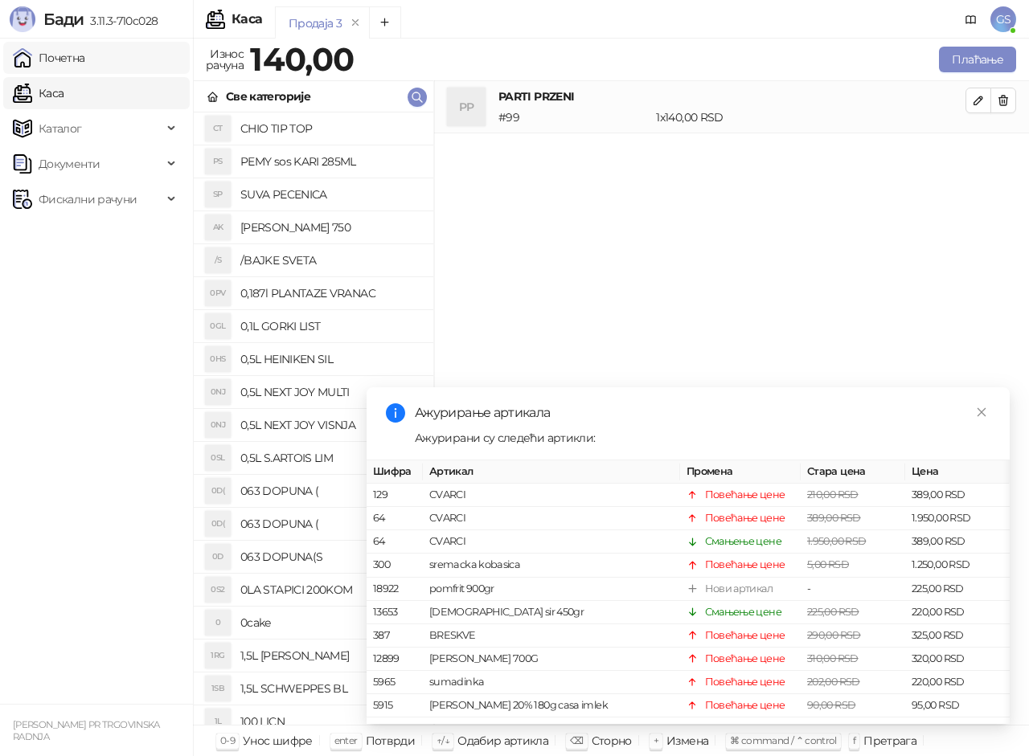
click at [85, 53] on link "Почетна" at bounding box center [49, 58] width 72 height 32
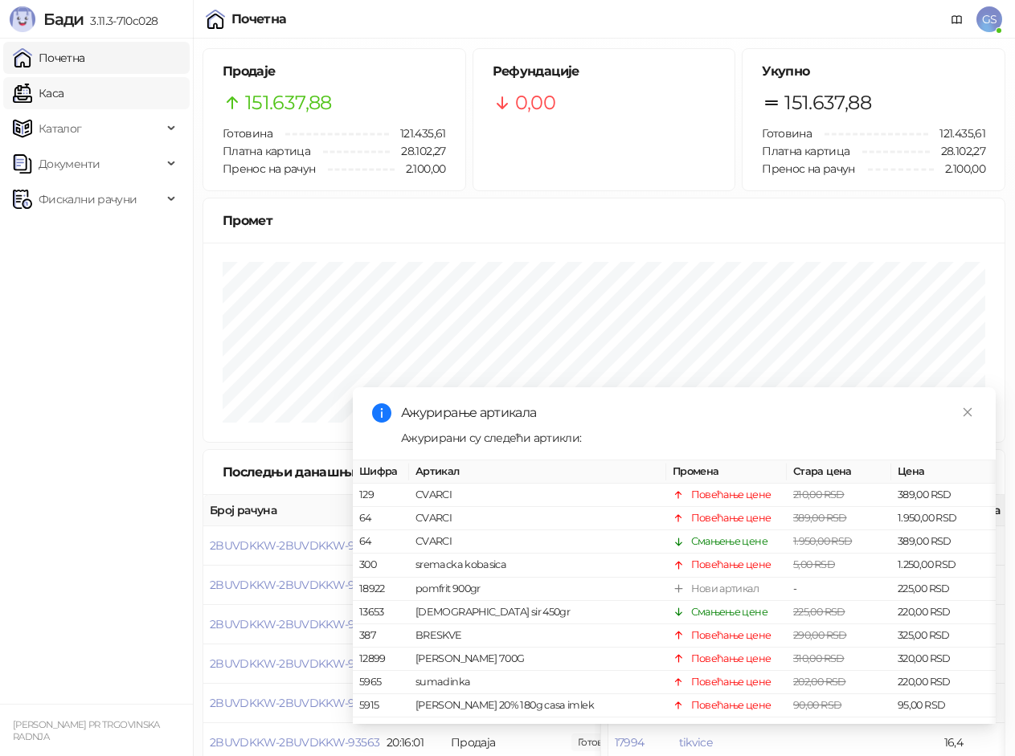
click at [63, 94] on link "Каса" at bounding box center [38, 93] width 51 height 32
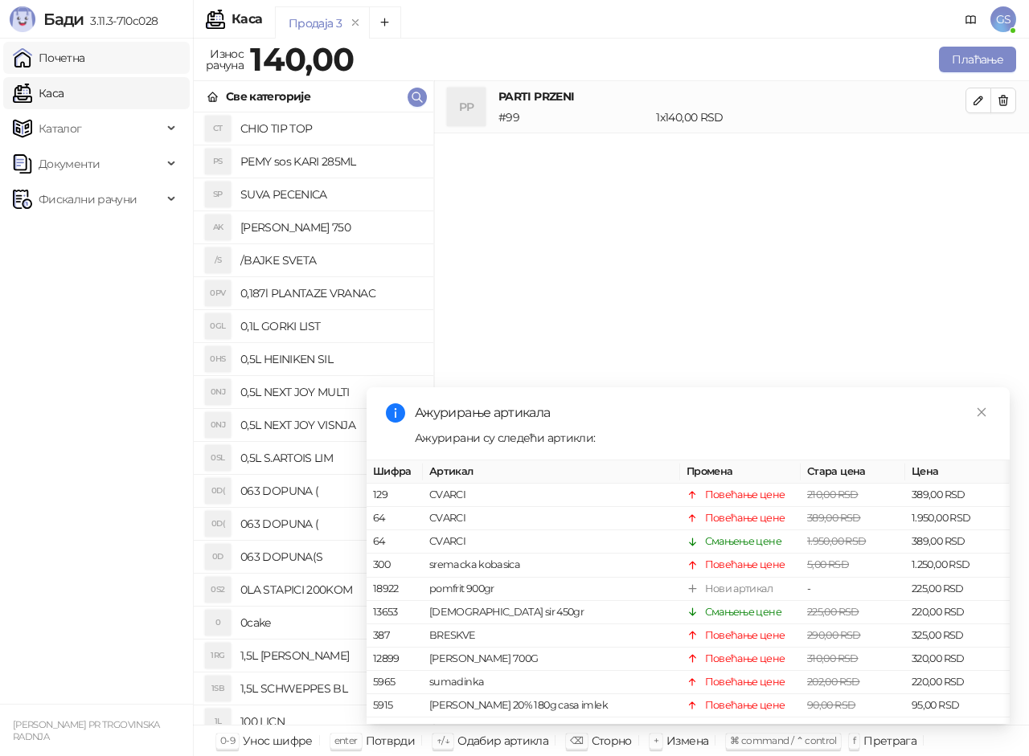
click at [85, 55] on link "Почетна" at bounding box center [49, 58] width 72 height 32
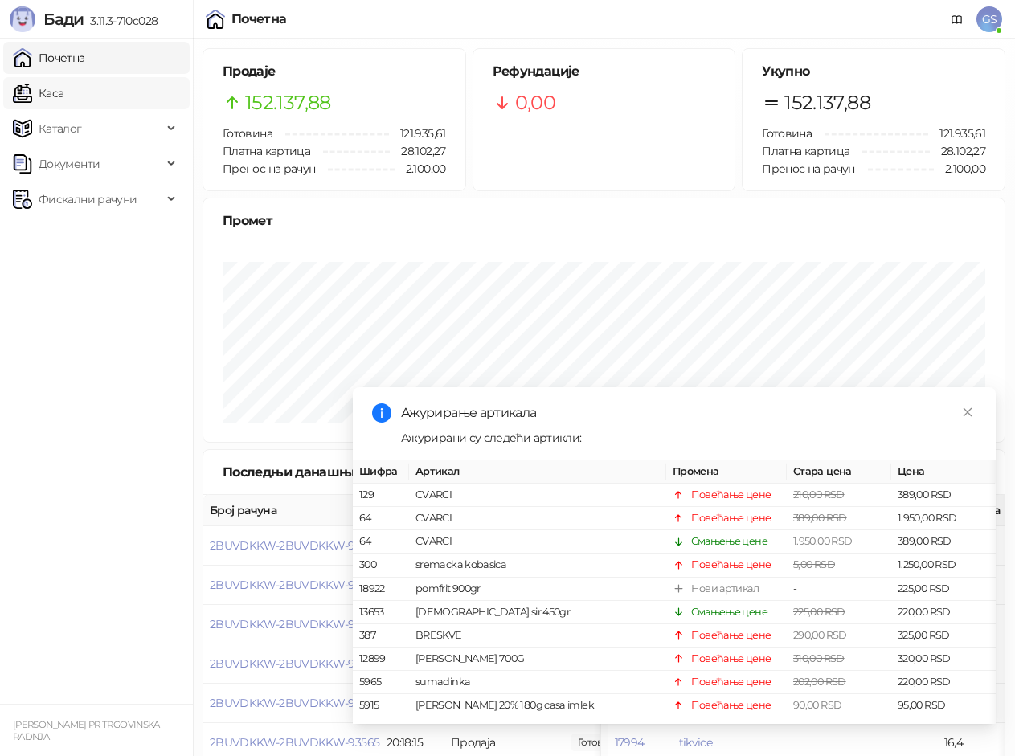
click at [59, 98] on link "Каса" at bounding box center [38, 93] width 51 height 32
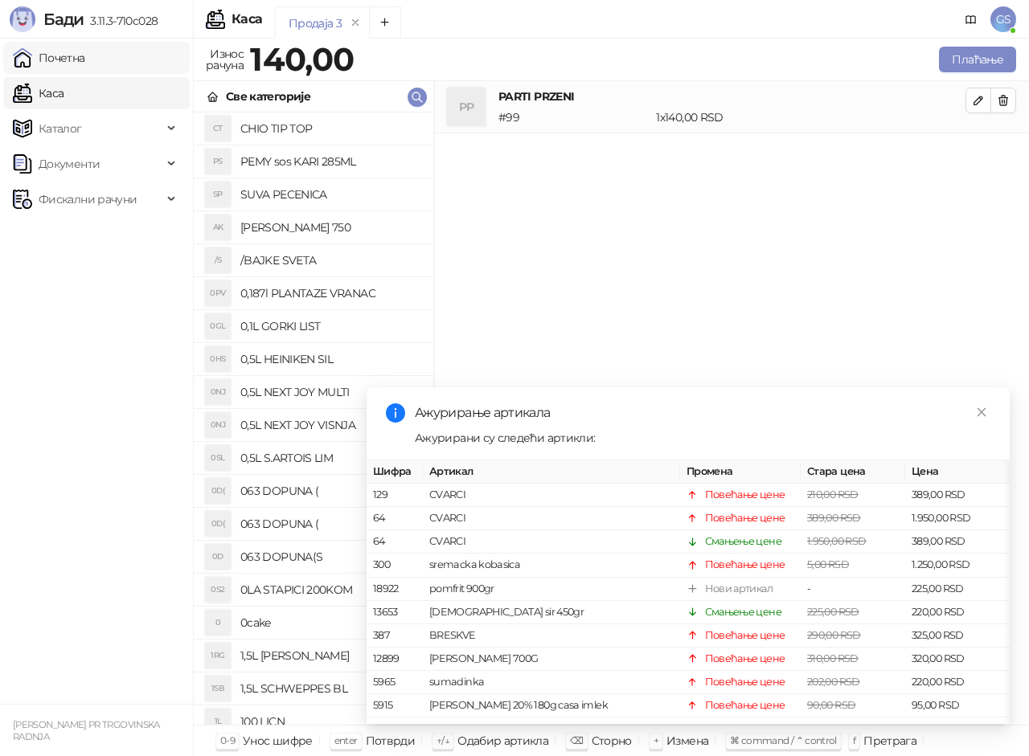
click at [85, 63] on link "Почетна" at bounding box center [49, 58] width 72 height 32
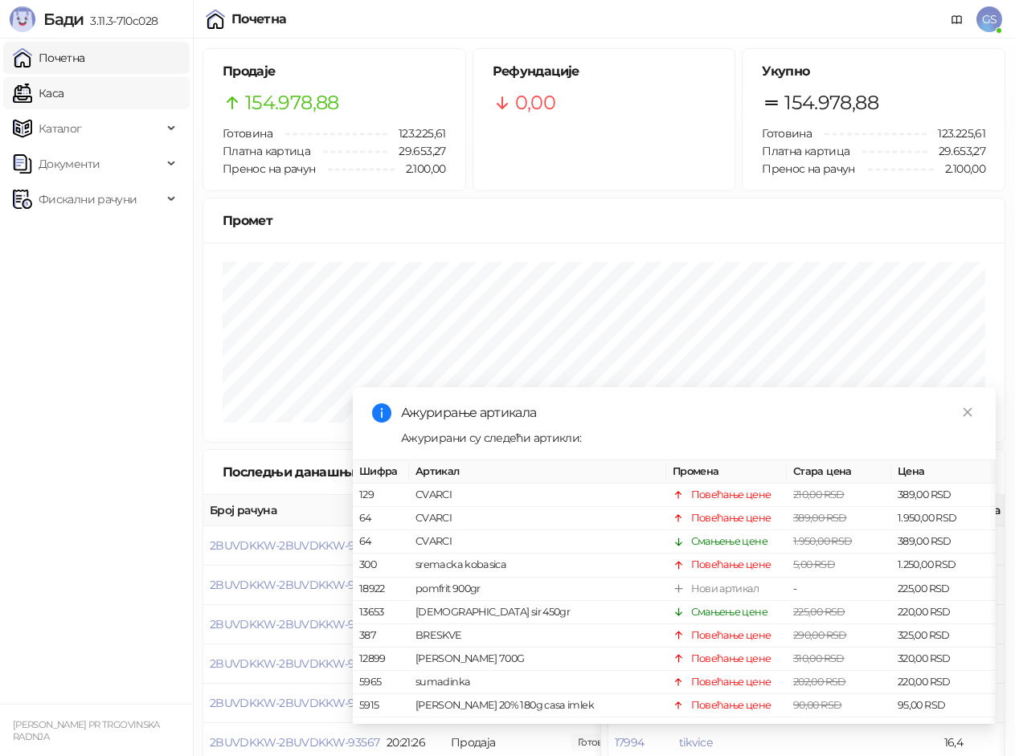
click at [63, 94] on link "Каса" at bounding box center [38, 93] width 51 height 32
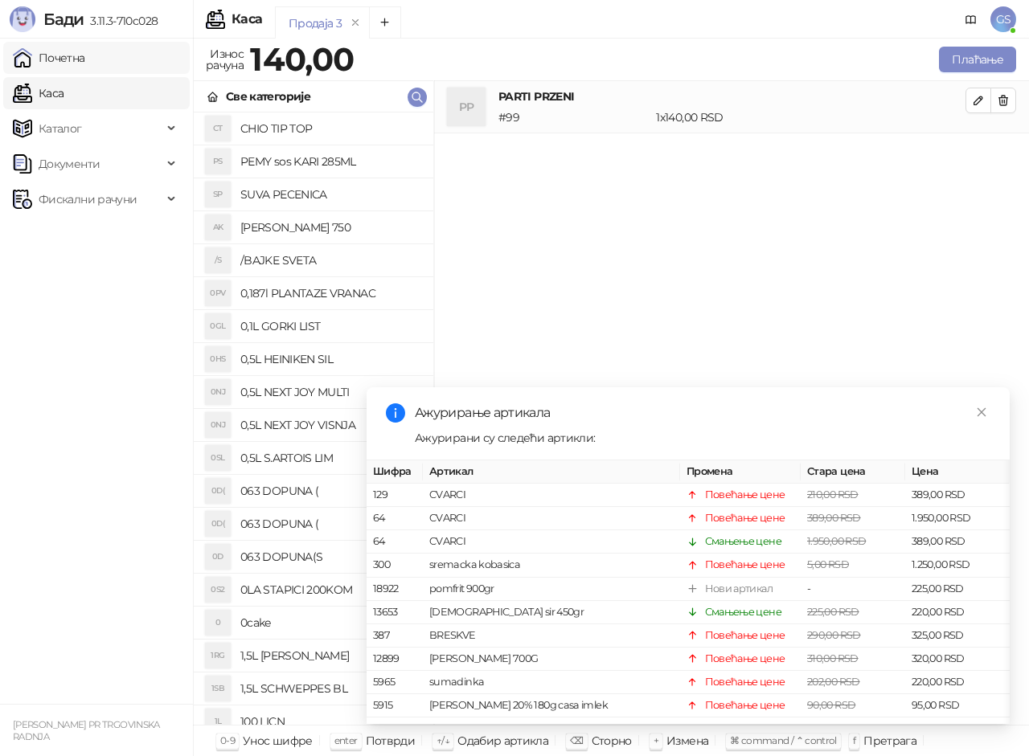
click at [85, 58] on link "Почетна" at bounding box center [49, 58] width 72 height 32
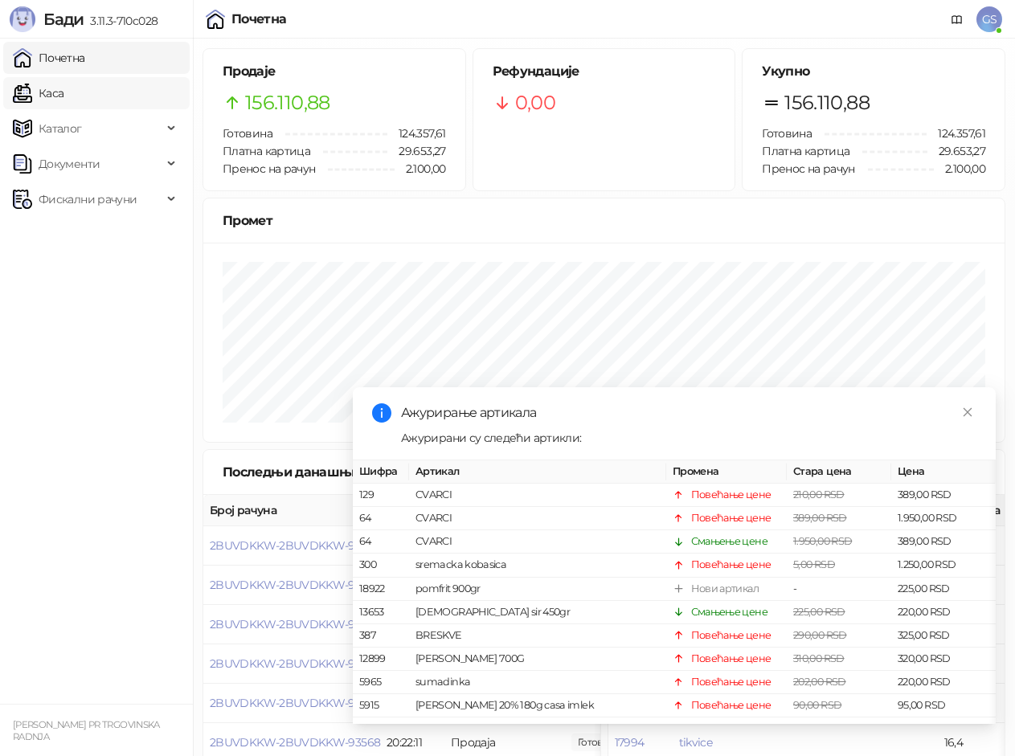
click at [63, 88] on link "Каса" at bounding box center [38, 93] width 51 height 32
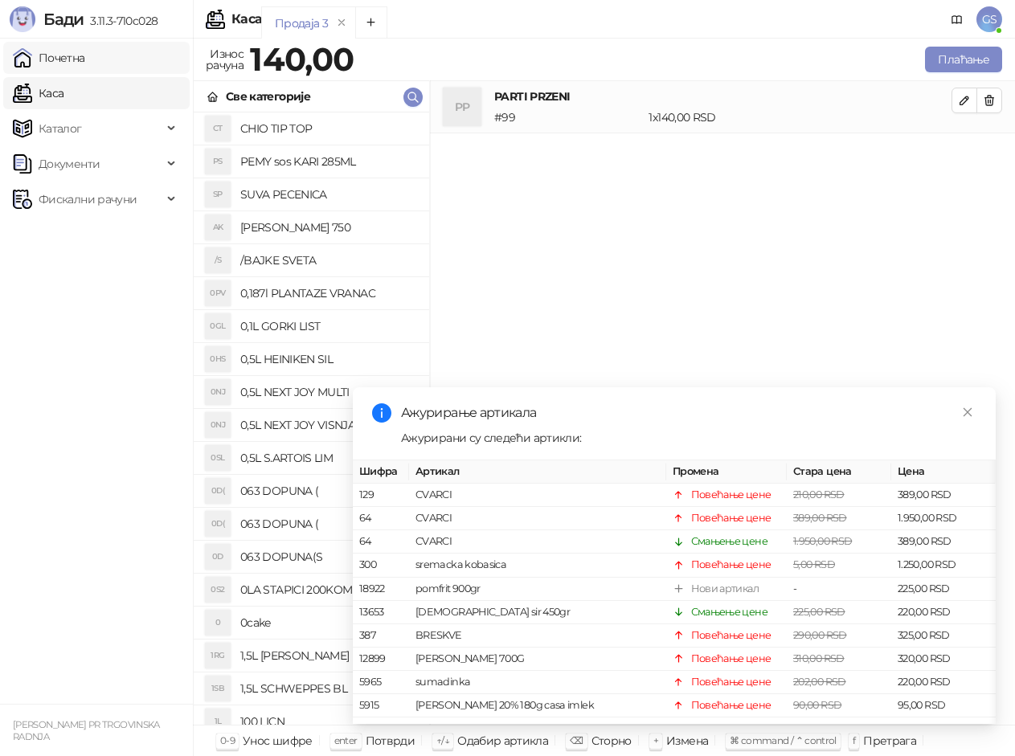
click at [85, 54] on link "Почетна" at bounding box center [49, 58] width 72 height 32
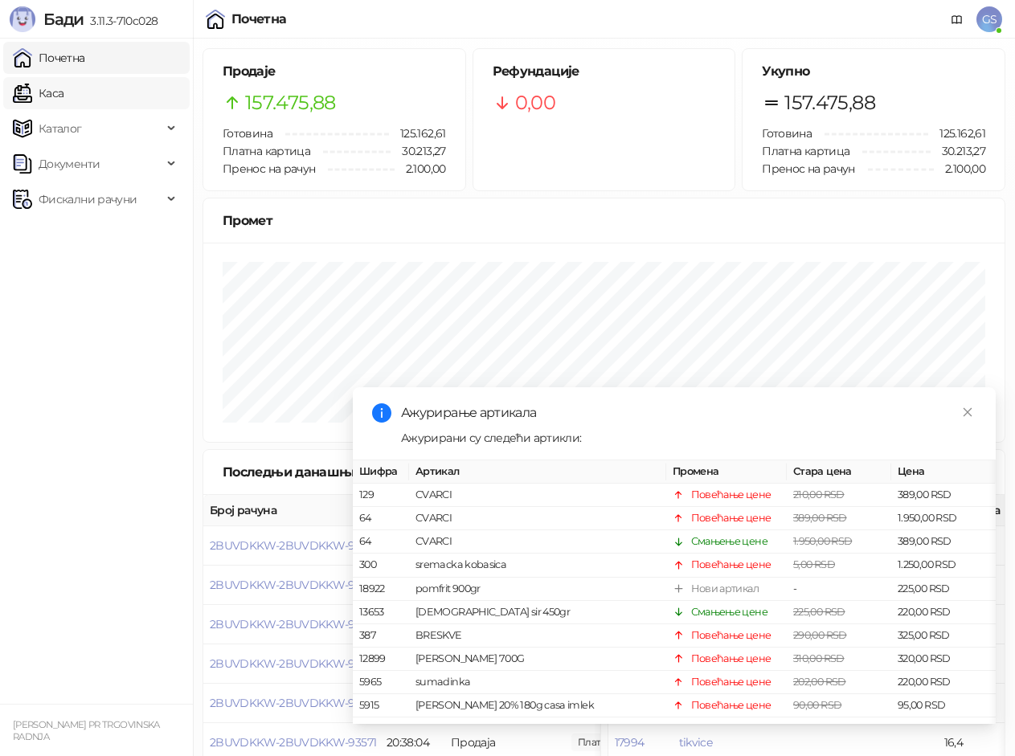
click at [63, 92] on link "Каса" at bounding box center [38, 93] width 51 height 32
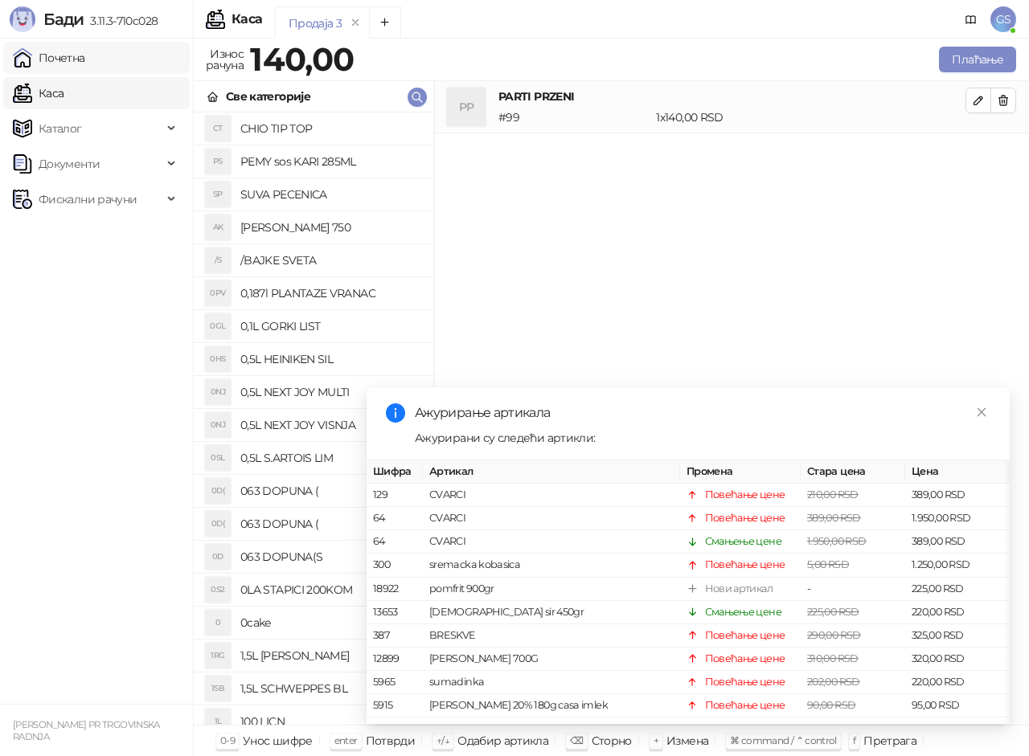
click at [85, 62] on link "Почетна" at bounding box center [49, 58] width 72 height 32
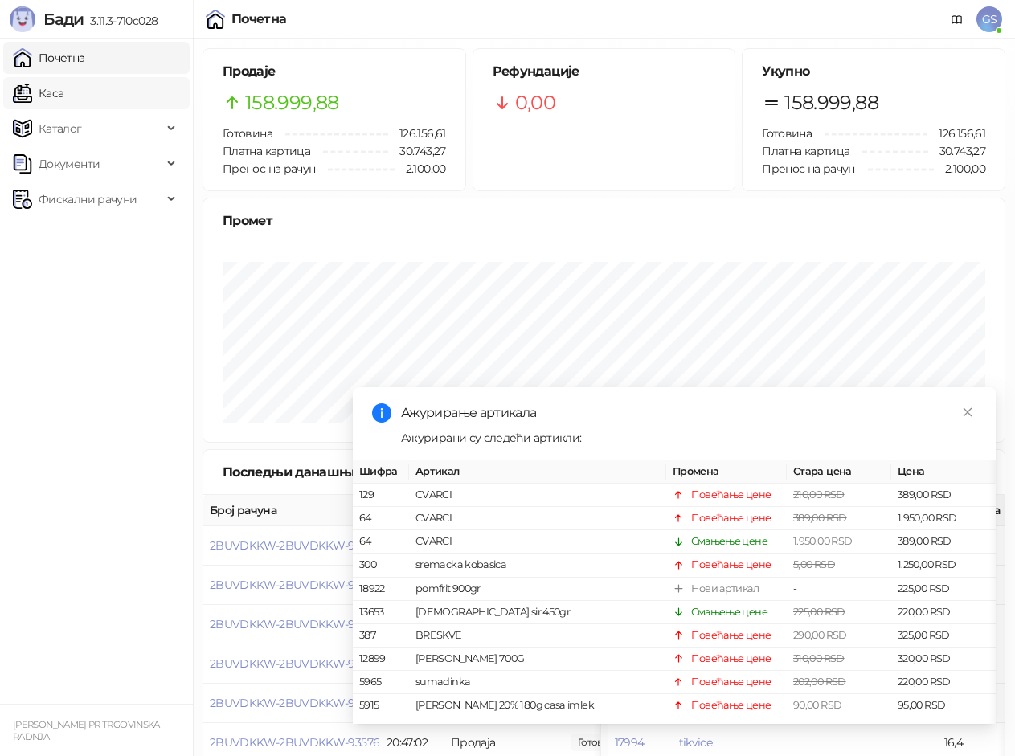
click at [63, 93] on link "Каса" at bounding box center [38, 93] width 51 height 32
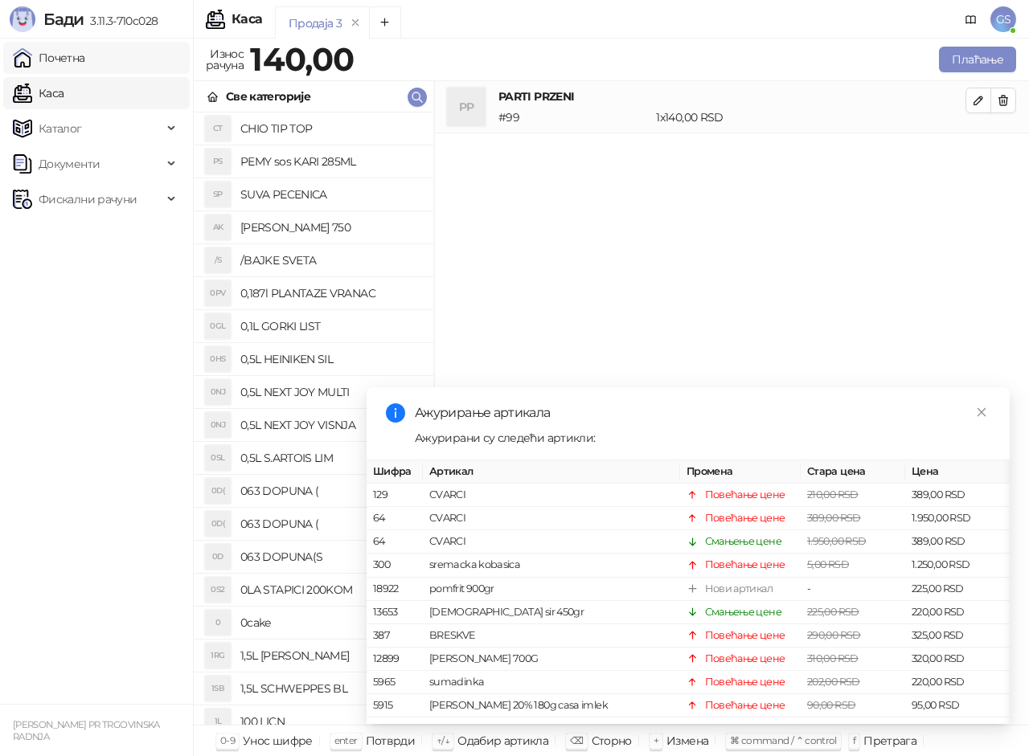
click at [85, 49] on link "Почетна" at bounding box center [49, 58] width 72 height 32
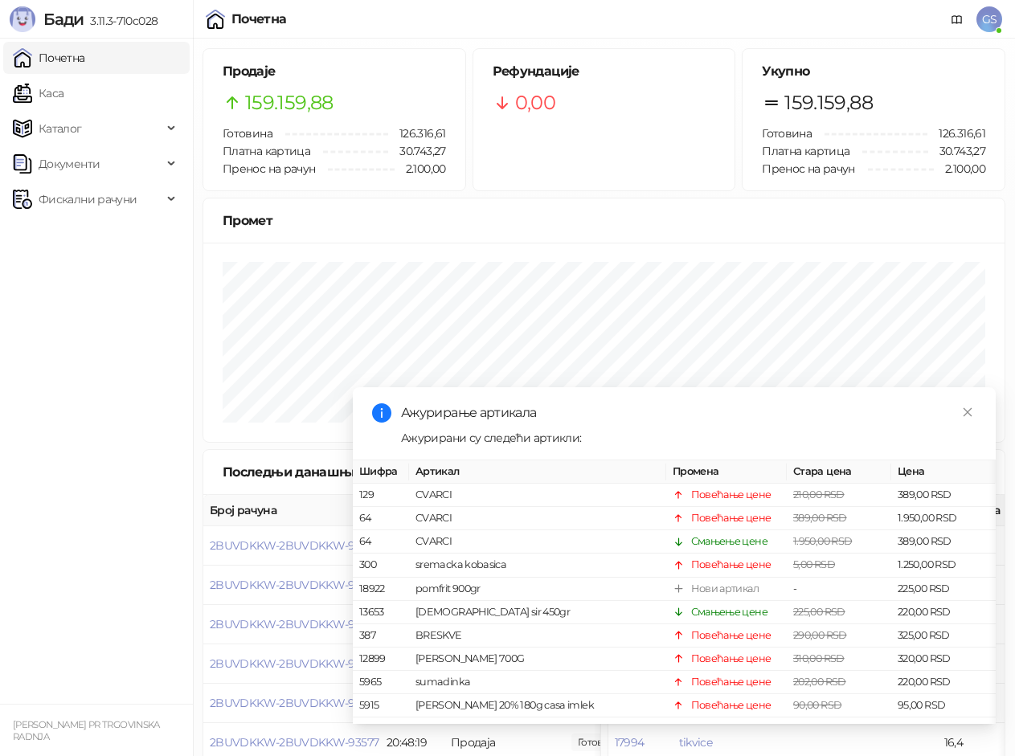
click at [178, 585] on ul "Почетна Каса Каталог Документи Фискални рачуни" at bounding box center [96, 371] width 193 height 665
